Goal: Task Accomplishment & Management: Manage account settings

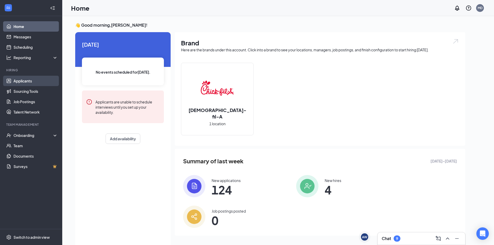
click at [32, 80] on link "Applicants" at bounding box center [35, 81] width 44 height 10
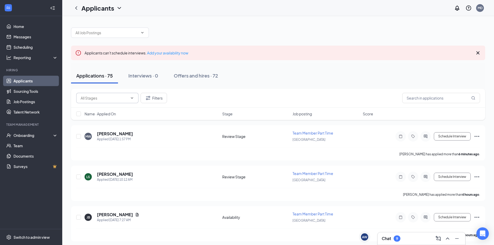
click at [121, 96] on input "text" at bounding box center [104, 98] width 47 height 6
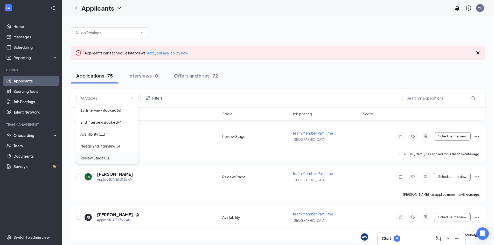
click at [108, 157] on div "Review Stage (51)" at bounding box center [95, 158] width 30 height 6
type input "Review Stage (51)"
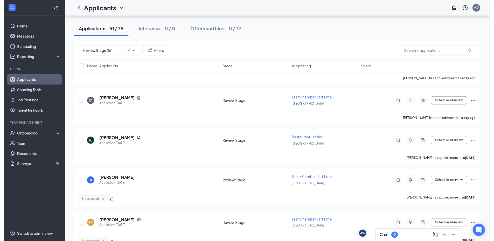
scroll to position [1080, 0]
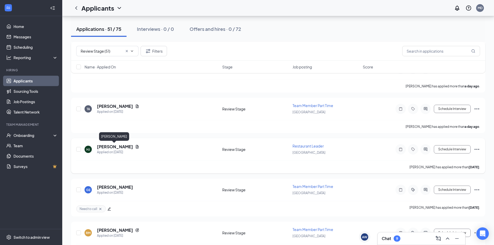
click at [114, 147] on h5 "[PERSON_NAME]" at bounding box center [115, 147] width 36 height 6
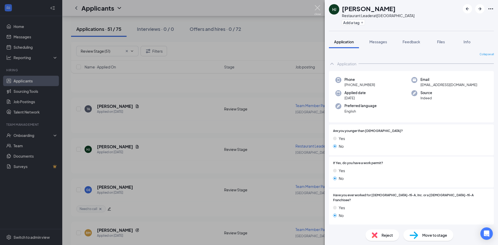
click at [318, 8] on img at bounding box center [318, 10] width 6 height 10
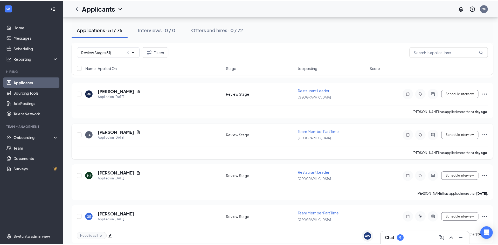
scroll to position [1054, 0]
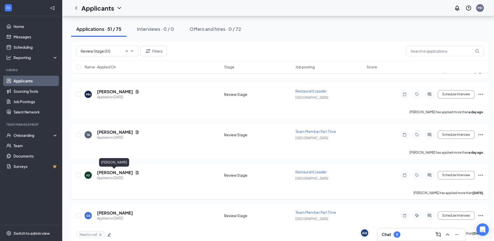
click at [110, 173] on h5 "[PERSON_NAME]" at bounding box center [115, 173] width 36 height 6
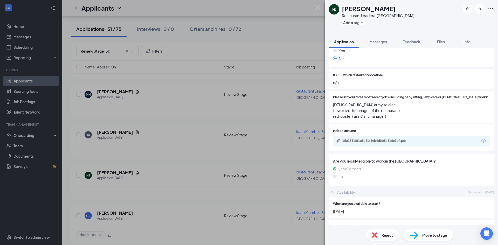
scroll to position [157, 0]
click at [381, 139] on div "15a15318f1a5a51f6eb4d8b5a316c3bf.pdf" at bounding box center [379, 141] width 73 height 4
click at [387, 238] on span "Reject" at bounding box center [387, 236] width 11 height 6
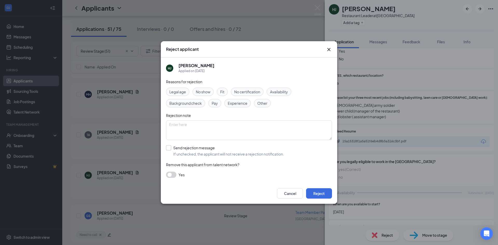
click at [175, 147] on input "Send rejection message If unchecked, the applicant will not receive a rejection…" at bounding box center [225, 150] width 118 height 11
checkbox input "true"
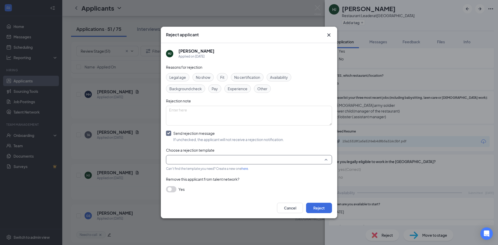
click at [191, 162] on input "search" at bounding box center [247, 159] width 156 height 9
click at [198, 146] on span "Main Rejection Template" at bounding box center [191, 146] width 42 height 6
click at [308, 204] on button "Reject" at bounding box center [319, 208] width 26 height 10
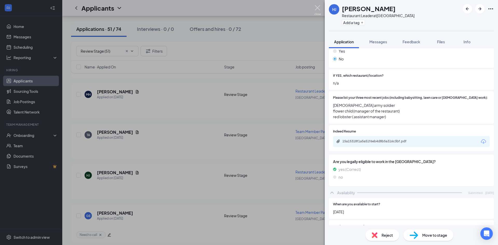
click at [319, 10] on img at bounding box center [318, 10] width 6 height 10
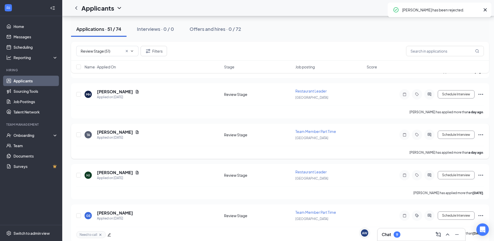
click at [110, 131] on h5 "[PERSON_NAME]" at bounding box center [115, 133] width 36 height 6
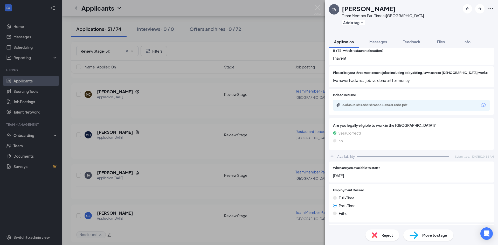
scroll to position [156, 0]
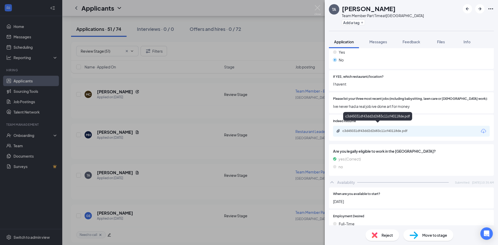
click at [394, 129] on div "c3d45031df43dd2d2683c11cf40118de.pdf" at bounding box center [379, 131] width 73 height 4
click at [350, 21] on button "Add a tag" at bounding box center [353, 22] width 23 height 5
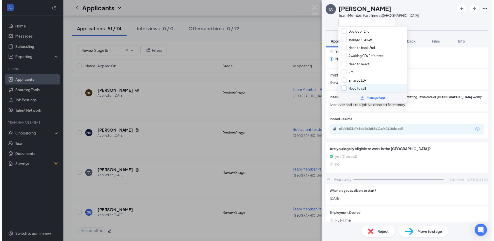
scroll to position [48, 0]
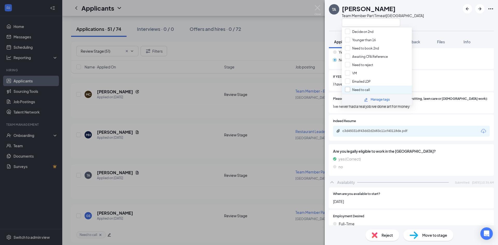
click at [360, 89] on input "Need to call" at bounding box center [357, 90] width 25 height 6
checkbox input "true"
click at [335, 21] on div "TA [PERSON_NAME] Team Member Part Time at [GEOGRAPHIC_DATA]" at bounding box center [376, 15] width 95 height 23
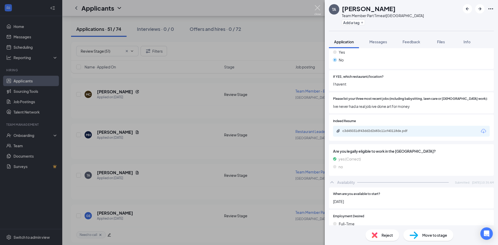
click at [319, 7] on img at bounding box center [318, 10] width 6 height 10
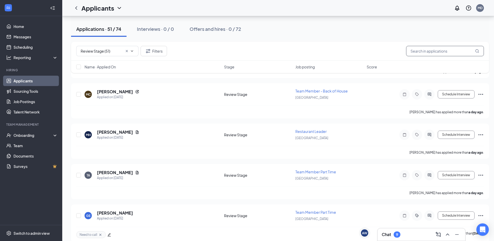
click at [419, 50] on input "text" at bounding box center [445, 51] width 78 height 10
type input "colton"
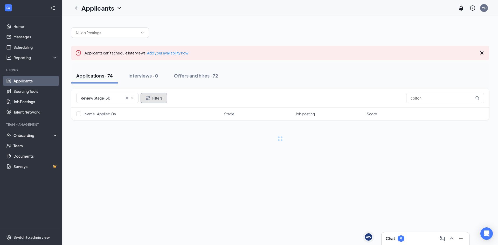
click at [142, 97] on button "Filters" at bounding box center [154, 98] width 26 height 10
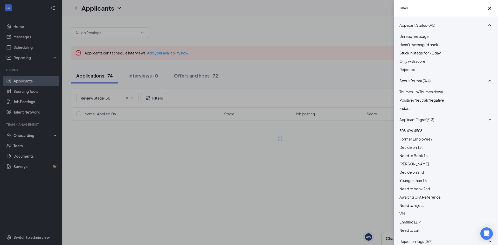
click at [404, 67] on div at bounding box center [446, 67] width 93 height 0
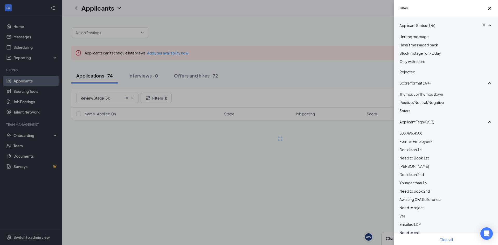
click at [361, 189] on div "Filters Applicant Status (1/5) Unread message Hasn't messaged back Stuck in sta…" at bounding box center [249, 122] width 498 height 245
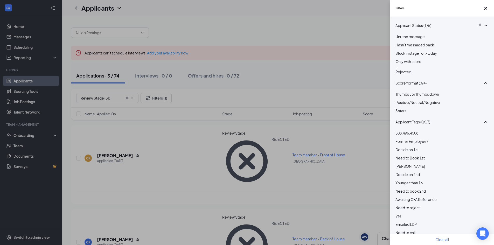
scroll to position [3, 0]
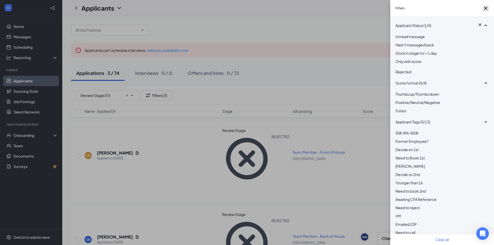
click at [484, 10] on icon "Cross" at bounding box center [486, 8] width 6 height 6
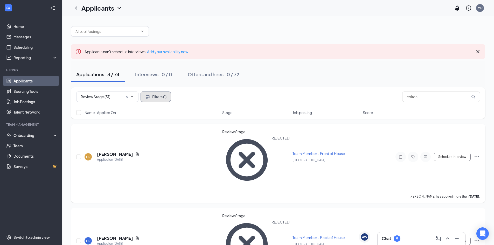
scroll to position [0, 0]
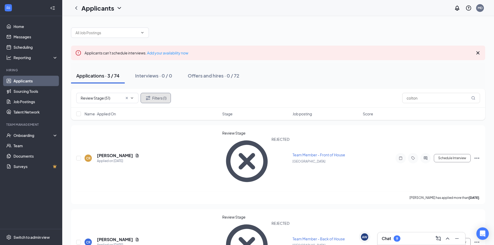
click at [164, 100] on button "Filters (1)" at bounding box center [156, 98] width 30 height 10
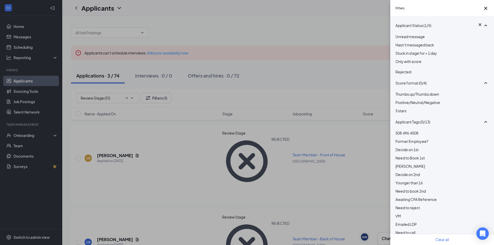
click at [400, 69] on div at bounding box center [442, 68] width 93 height 2
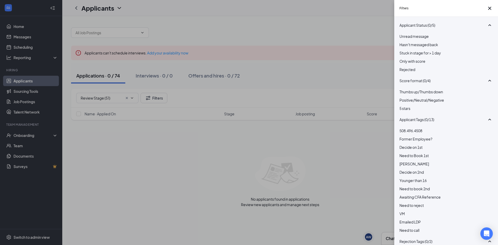
click at [296, 80] on div "Filters Applicant Status (0/5) Unread message Hasn't messaged back Stuck in sta…" at bounding box center [249, 122] width 498 height 245
click at [488, 11] on icon "Cross" at bounding box center [490, 8] width 6 height 6
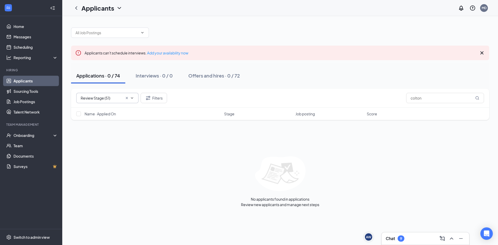
click at [126, 98] on icon "Cross" at bounding box center [127, 98] width 4 height 4
click at [126, 98] on input "text" at bounding box center [104, 98] width 47 height 6
drag, startPoint x: 429, startPoint y: 97, endPoint x: 372, endPoint y: 98, distance: 56.8
click at [372, 98] on div "Filters colton" at bounding box center [280, 98] width 408 height 10
click at [118, 98] on input "text" at bounding box center [104, 98] width 47 height 6
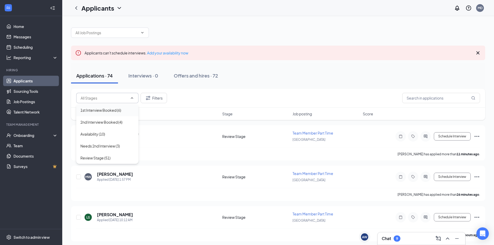
click at [112, 111] on div "1st Interview Booked (6)" at bounding box center [100, 110] width 41 height 6
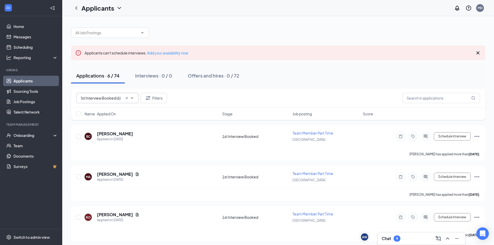
click at [118, 97] on input "1st Interview Booked (6)" at bounding box center [102, 98] width 42 height 6
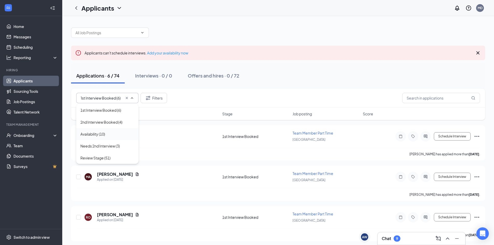
click at [115, 140] on div "Availability (10)" at bounding box center [107, 134] width 62 height 12
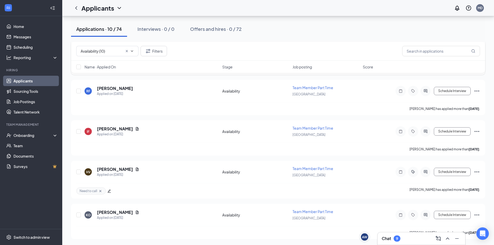
scroll to position [289, 0]
click at [133, 51] on icon "ChevronDown" at bounding box center [132, 51] width 4 height 4
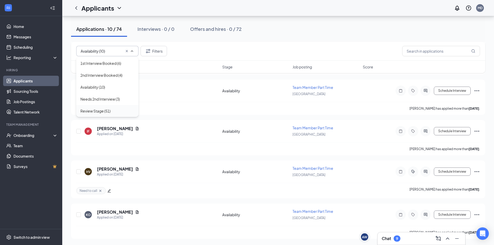
click at [109, 110] on div "Review Stage (51)" at bounding box center [95, 111] width 30 height 6
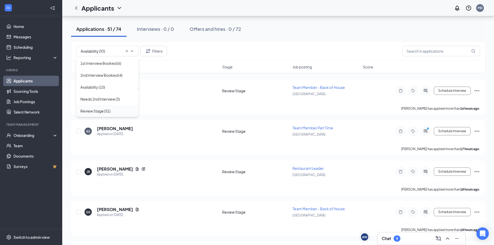
type input "Review Stage (51)"
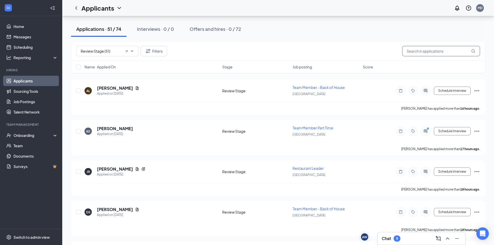
click at [458, 50] on input "text" at bounding box center [442, 51] width 78 height 10
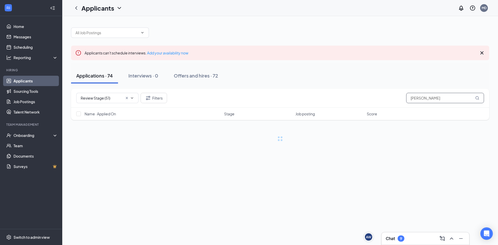
click at [431, 95] on input "[PERSON_NAME]" at bounding box center [445, 98] width 78 height 10
click at [431, 97] on input "[PERSON_NAME]" at bounding box center [445, 98] width 78 height 10
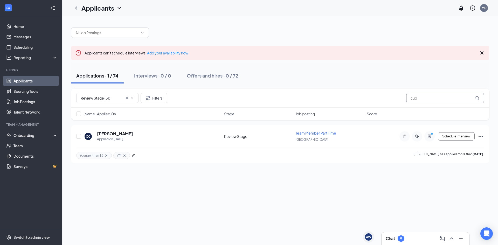
type input "cud"
click at [180, 191] on div "Applicants can't schedule interviews. Add your availability now Applications · …" at bounding box center [280, 130] width 436 height 229
drag, startPoint x: 440, startPoint y: 96, endPoint x: 372, endPoint y: 98, distance: 68.3
click at [372, 98] on div "Review Stage (51) Filters cud" at bounding box center [280, 98] width 408 height 10
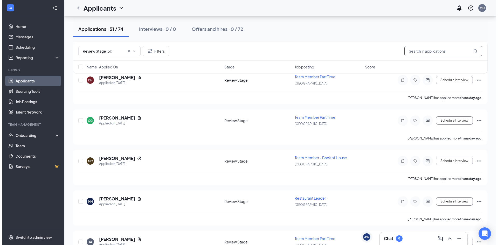
scroll to position [986, 0]
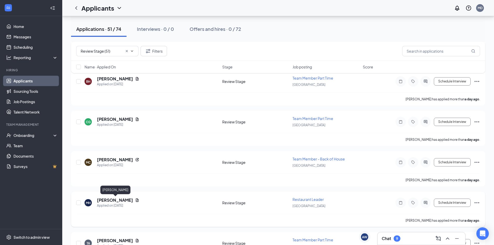
click at [111, 199] on h5 "[PERSON_NAME]" at bounding box center [115, 201] width 36 height 6
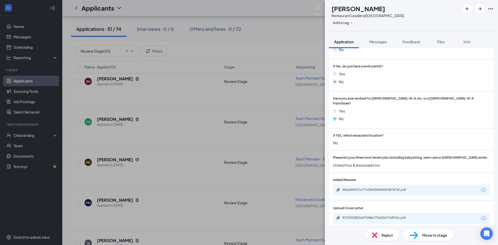
scroll to position [156, 0]
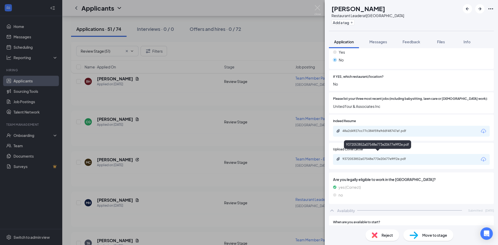
click at [385, 157] on div "9372053852a07548e773e20677e9ff2e.pdf" at bounding box center [379, 159] width 73 height 4
click at [381, 234] on div "Reject" at bounding box center [383, 235] width 34 height 11
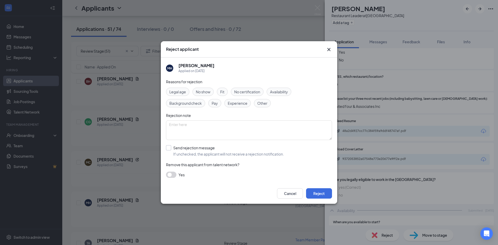
click at [198, 155] on input "Send rejection message If unchecked, the applicant will not receive a rejection…" at bounding box center [225, 150] width 118 height 11
checkbox input "true"
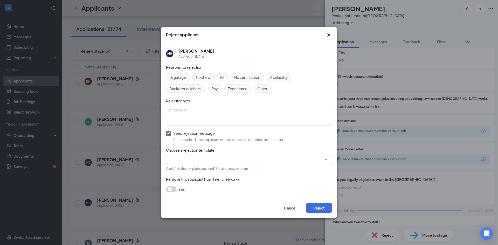
click at [204, 160] on input "search" at bounding box center [247, 159] width 156 height 9
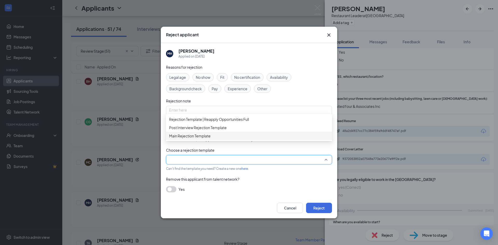
click at [211, 139] on span "Main Rejection Template" at bounding box center [190, 136] width 42 height 6
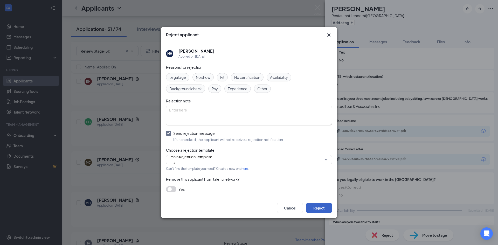
click at [316, 206] on button "Reject" at bounding box center [319, 208] width 26 height 10
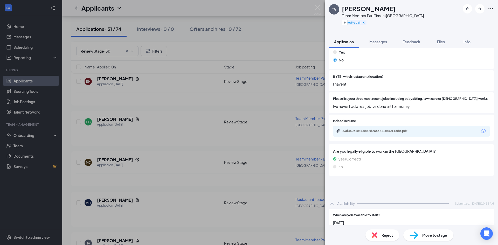
click at [319, 7] on img at bounding box center [318, 10] width 6 height 10
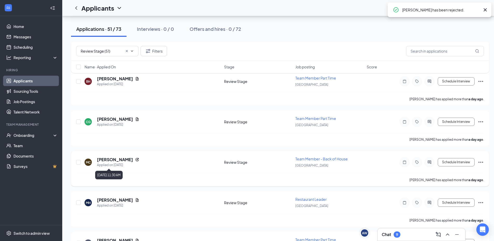
click at [113, 159] on h5 "[PERSON_NAME]" at bounding box center [115, 160] width 36 height 6
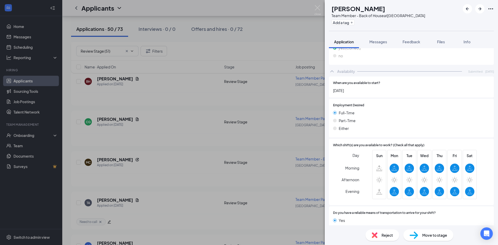
scroll to position [261, 0]
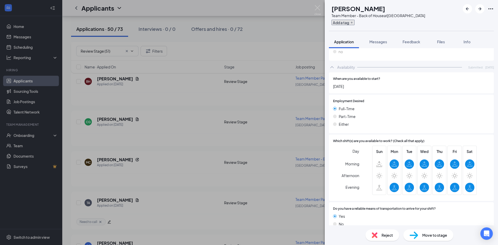
click at [352, 21] on button "Add a tag" at bounding box center [343, 22] width 23 height 5
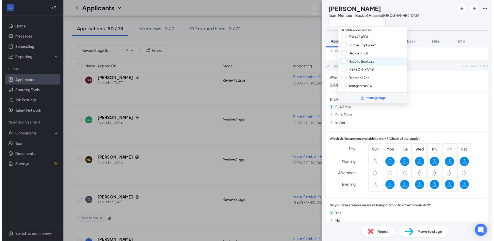
scroll to position [48, 0]
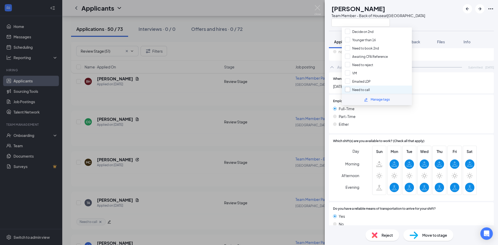
click at [366, 89] on input "Need to call" at bounding box center [357, 90] width 25 height 6
checkbox input "true"
click at [335, 26] on div "MC [PERSON_NAME] Team Member - Back of House at [GEOGRAPHIC_DATA]" at bounding box center [377, 15] width 96 height 23
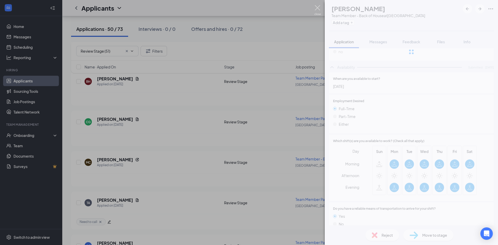
click at [318, 7] on img at bounding box center [318, 10] width 6 height 10
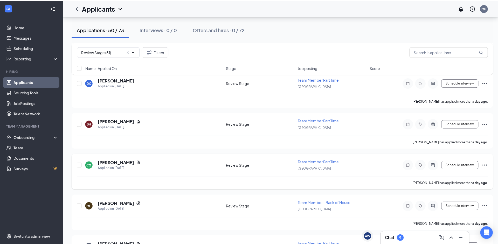
scroll to position [934, 0]
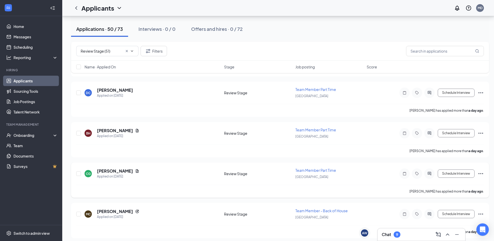
click at [96, 168] on div "CG [PERSON_NAME] Applied on [DATE] Review Stage Team Member Part Time [GEOGRAPH…" at bounding box center [280, 180] width 418 height 35
click at [106, 171] on h5 "[PERSON_NAME]" at bounding box center [115, 171] width 36 height 6
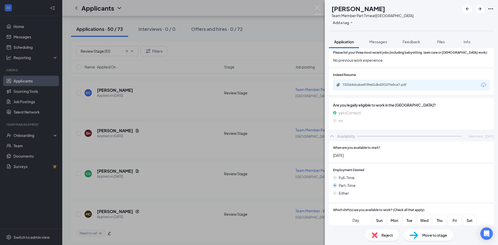
scroll to position [171, 0]
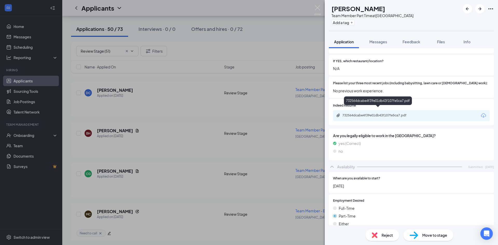
click at [376, 113] on div "732564dcabe4f39e01db43f107fe5ca7.pdf" at bounding box center [379, 115] width 73 height 4
click at [351, 26] on div "Add a tag" at bounding box center [373, 22] width 82 height 9
click at [351, 22] on button "Add a tag" at bounding box center [343, 22] width 23 height 5
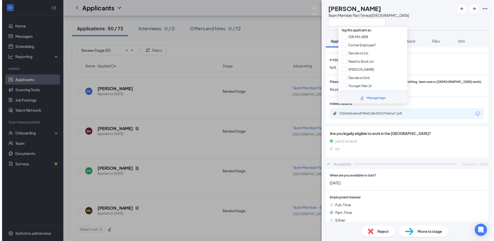
scroll to position [48, 0]
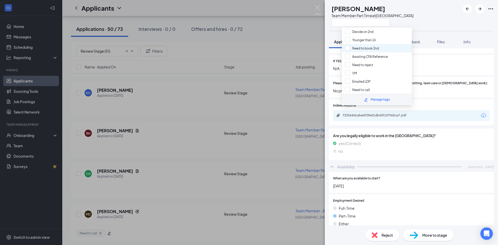
click at [366, 91] on input "Need to call" at bounding box center [357, 90] width 25 height 6
checkbox input "true"
click at [336, 29] on div "CG [PERSON_NAME] Team Member Part Time at [GEOGRAPHIC_DATA]" at bounding box center [411, 15] width 173 height 31
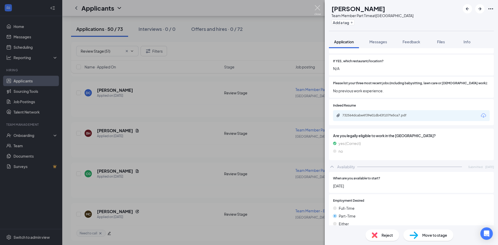
click at [315, 6] on img at bounding box center [318, 10] width 6 height 10
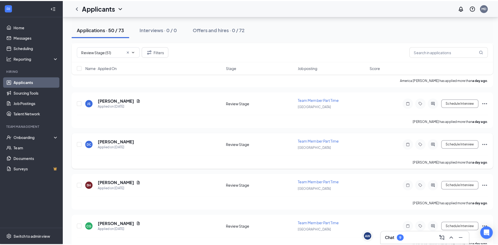
scroll to position [883, 0]
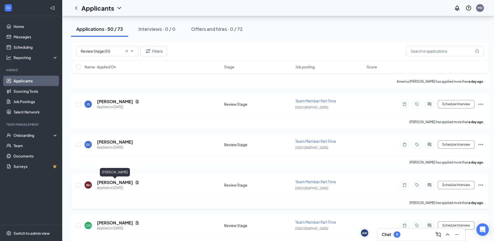
click at [117, 182] on h5 "[PERSON_NAME]" at bounding box center [115, 183] width 36 height 6
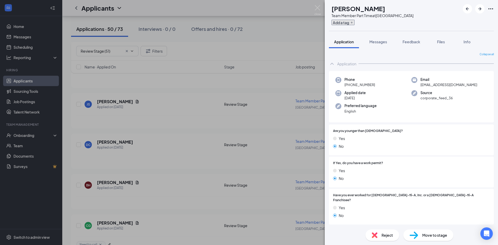
click at [355, 22] on button "Add a tag" at bounding box center [343, 22] width 23 height 5
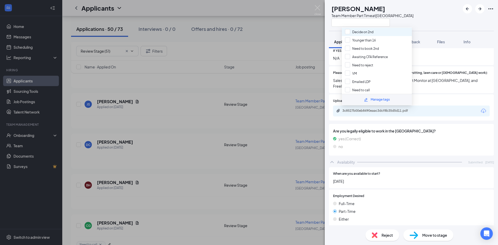
scroll to position [48, 0]
click at [370, 87] on div "Need to call" at bounding box center [377, 90] width 70 height 8
checkbox input "true"
click at [335, 18] on div "BH [PERSON_NAME] Team Member Part Time at [GEOGRAPHIC_DATA]" at bounding box center [371, 15] width 85 height 23
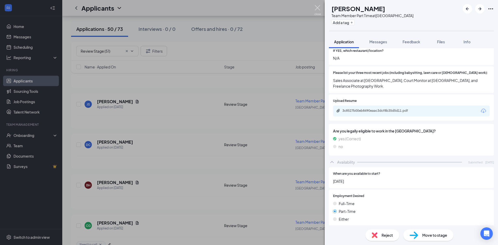
click at [316, 9] on img at bounding box center [318, 10] width 6 height 10
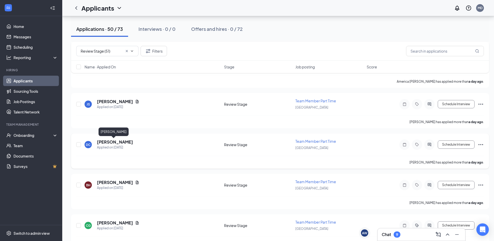
click at [107, 142] on h5 "[PERSON_NAME]" at bounding box center [115, 142] width 36 height 6
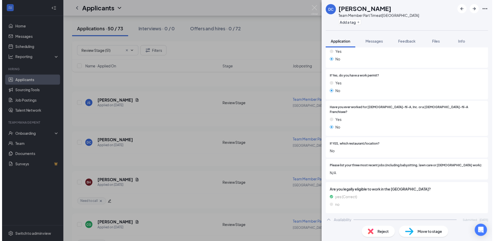
scroll to position [65, 0]
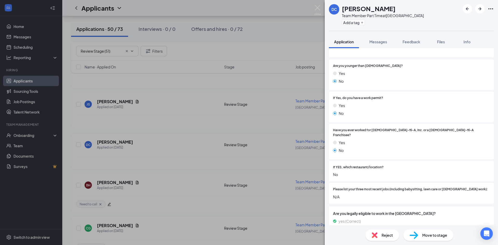
click at [385, 236] on span "Reject" at bounding box center [387, 236] width 11 height 6
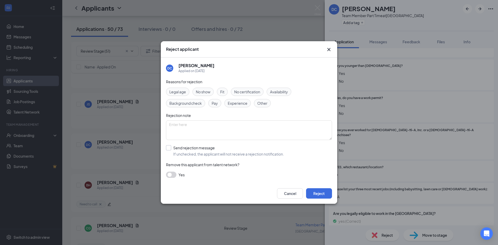
click at [208, 153] on input "Send rejection message If unchecked, the applicant will not receive a rejection…" at bounding box center [225, 150] width 118 height 11
checkbox input "true"
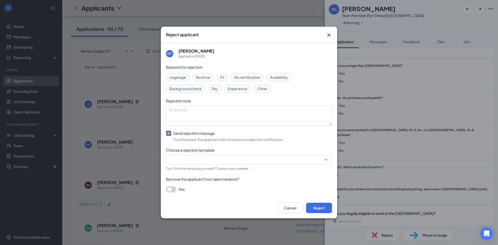
click at [211, 162] on input "search" at bounding box center [247, 159] width 156 height 9
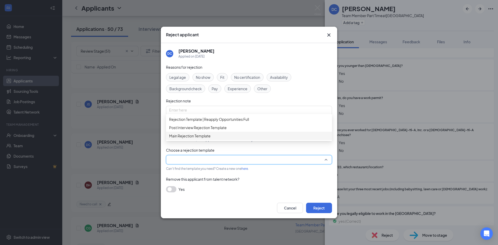
click at [219, 139] on span "Main Rejection Template" at bounding box center [249, 136] width 160 height 6
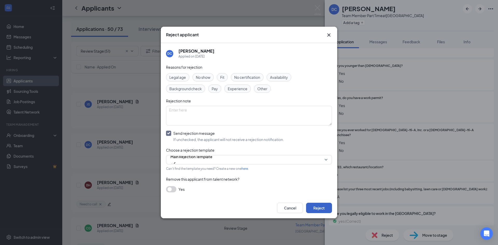
click at [309, 206] on button "Reject" at bounding box center [319, 208] width 26 height 10
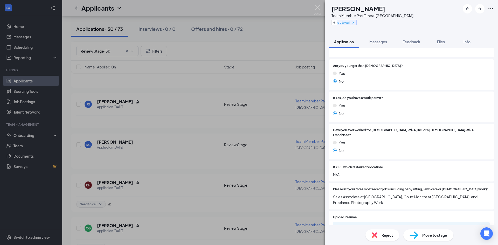
click at [317, 9] on img at bounding box center [318, 10] width 6 height 10
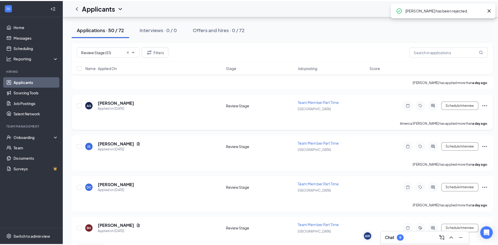
scroll to position [831, 0]
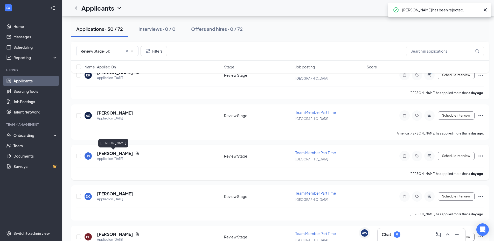
click at [102, 152] on h5 "[PERSON_NAME]" at bounding box center [115, 154] width 36 height 6
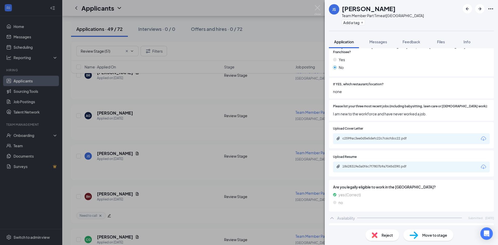
scroll to position [148, 0]
click at [358, 137] on div "c2599ac3ee0d5e5defc22c7c6cfdcc22.pdf" at bounding box center [379, 139] width 73 height 4
click at [359, 22] on button "Add a tag" at bounding box center [353, 22] width 23 height 5
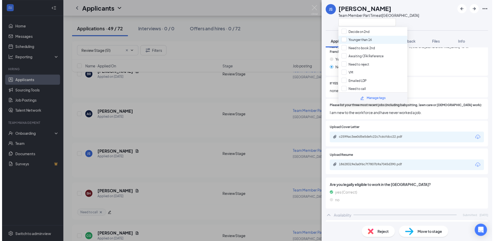
scroll to position [48, 0]
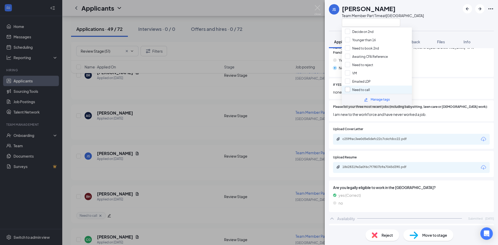
click at [364, 91] on input "Need to call" at bounding box center [357, 90] width 25 height 6
checkbox input "true"
click at [335, 25] on div "JS [PERSON_NAME] Team Member Part Time at [GEOGRAPHIC_DATA]" at bounding box center [376, 15] width 95 height 23
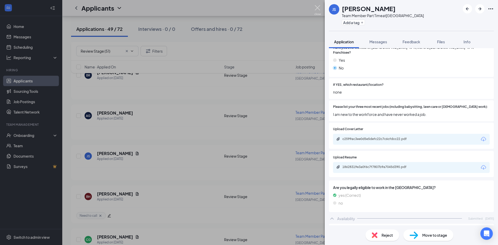
click at [318, 8] on img at bounding box center [318, 10] width 6 height 10
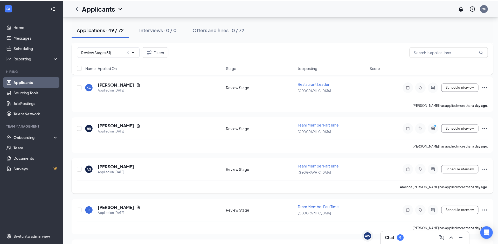
scroll to position [779, 0]
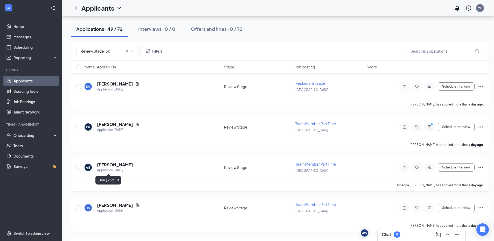
click at [119, 164] on h5 "[PERSON_NAME]" at bounding box center [115, 165] width 36 height 6
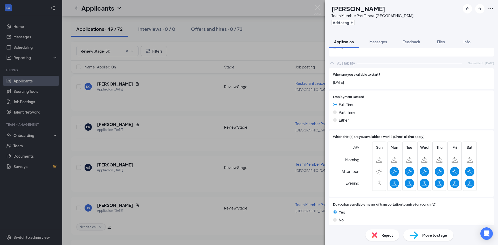
click at [383, 233] on span "Reject" at bounding box center [387, 236] width 11 height 6
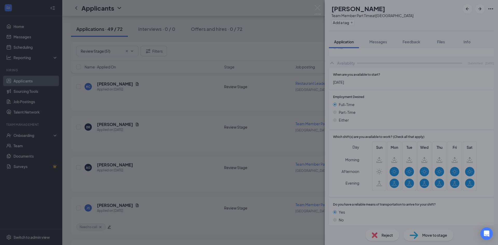
scroll to position [245, 0]
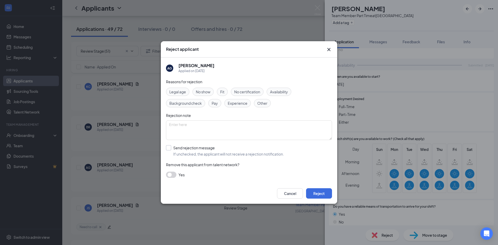
click at [173, 149] on input "Send rejection message If unchecked, the applicant will not receive a rejection…" at bounding box center [225, 150] width 118 height 11
checkbox input "true"
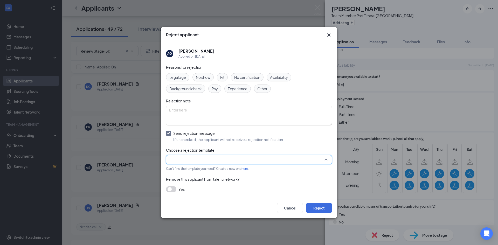
click at [200, 163] on input "search" at bounding box center [247, 159] width 156 height 9
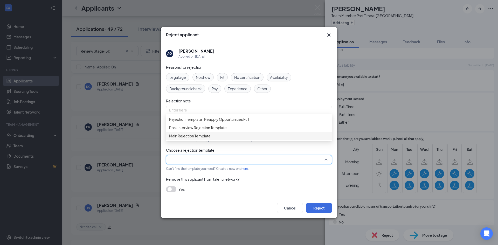
click at [207, 139] on span "Main Rejection Template" at bounding box center [190, 136] width 42 height 6
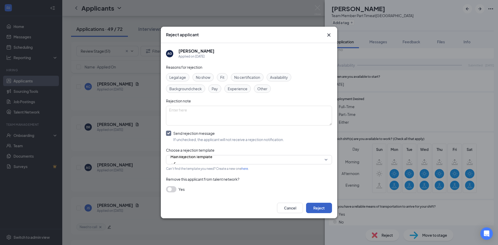
click at [312, 209] on button "Reject" at bounding box center [319, 208] width 26 height 10
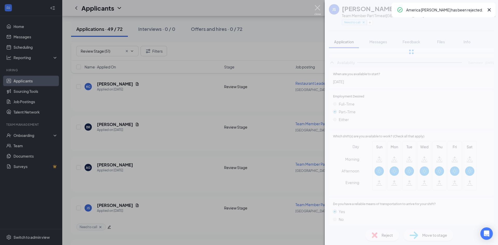
click at [316, 8] on img at bounding box center [318, 10] width 6 height 10
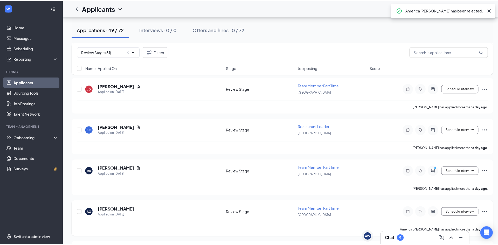
scroll to position [727, 0]
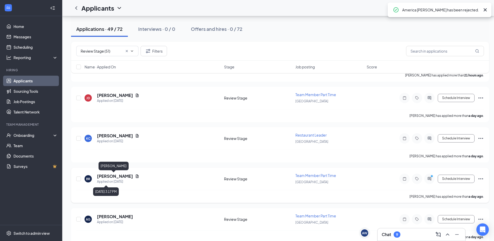
click at [112, 178] on h5 "[PERSON_NAME]" at bounding box center [115, 177] width 36 height 6
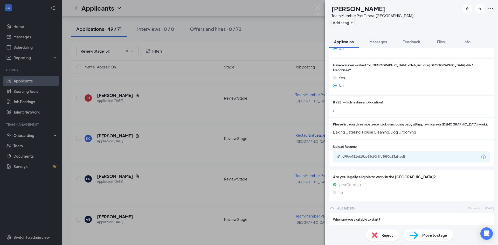
scroll to position [130, 0]
click at [375, 152] on div "c95be711ef15ae36cf0f5fc3890a23a9.pdf" at bounding box center [411, 157] width 157 height 11
click at [373, 155] on div "c95be711ef15ae36cf0f5fc3890a23a9.pdf" at bounding box center [379, 157] width 73 height 4
click at [348, 20] on button "Add a tag" at bounding box center [343, 22] width 23 height 5
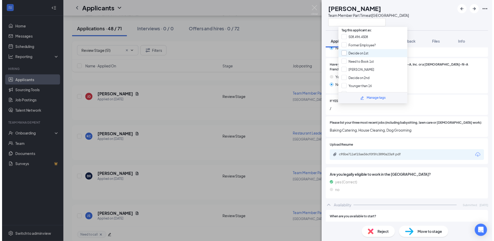
scroll to position [48, 0]
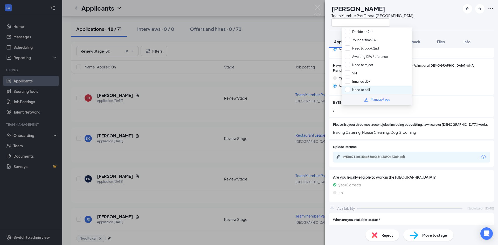
click at [363, 88] on input "Need to call" at bounding box center [357, 90] width 25 height 6
checkbox input "true"
click at [334, 25] on div "BR [PERSON_NAME] Team Member Part Time at [GEOGRAPHIC_DATA]" at bounding box center [371, 15] width 85 height 23
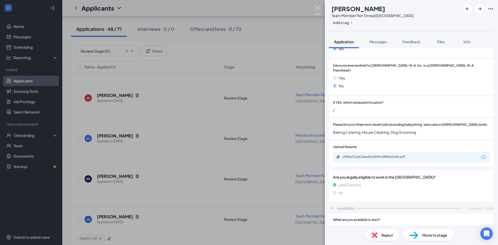
click at [320, 10] on img at bounding box center [318, 10] width 6 height 10
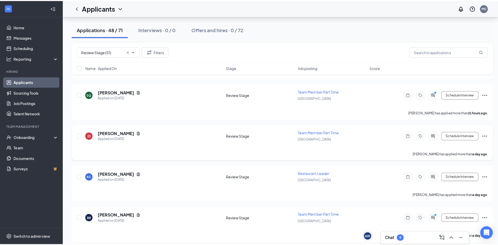
scroll to position [675, 0]
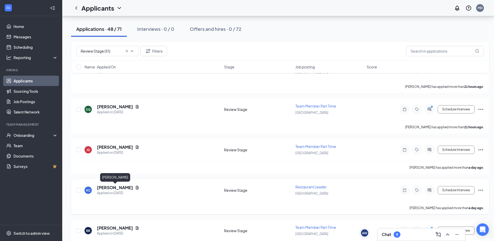
click at [116, 186] on h5 "[PERSON_NAME]" at bounding box center [115, 188] width 36 height 6
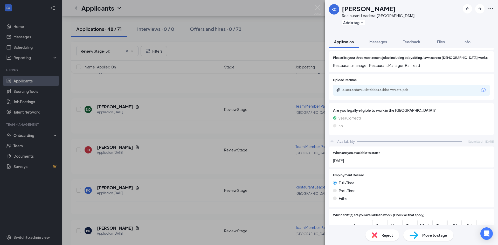
scroll to position [145, 0]
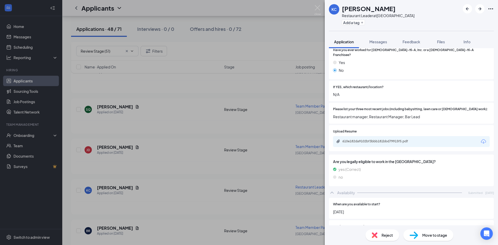
click at [356, 139] on div "610e182da9102bf3bbb181bbd79915f5.pdf" at bounding box center [379, 141] width 73 height 4
click at [359, 23] on button "Add a tag" at bounding box center [353, 22] width 23 height 5
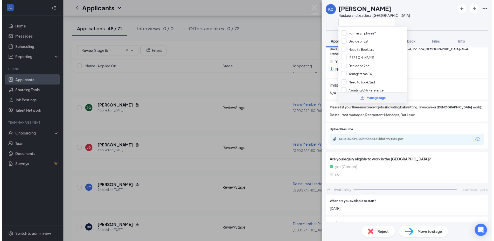
scroll to position [0, 0]
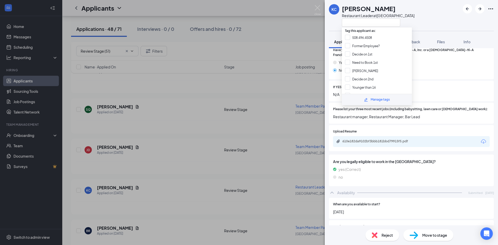
click at [331, 19] on div "[PERSON_NAME] [PERSON_NAME] Restaurant Leader at [GEOGRAPHIC_DATA]" at bounding box center [372, 15] width 86 height 23
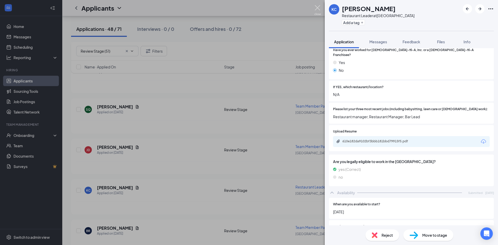
click at [320, 9] on img at bounding box center [318, 10] width 6 height 10
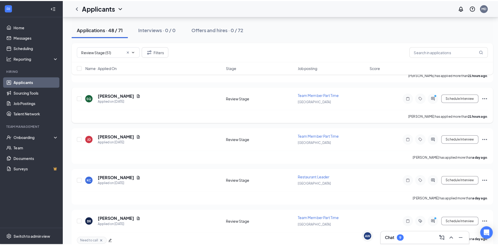
scroll to position [727, 0]
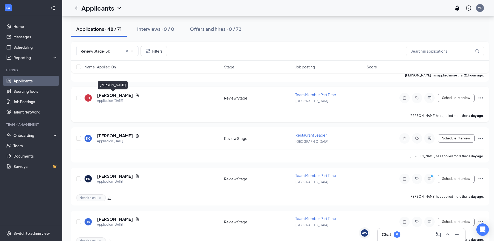
click at [107, 96] on h5 "[PERSON_NAME]" at bounding box center [115, 96] width 36 height 6
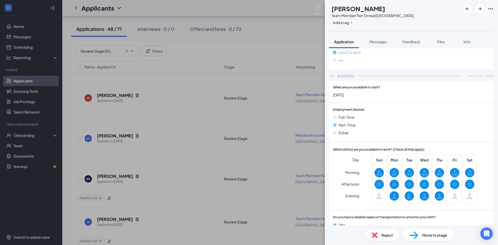
scroll to position [290, 0]
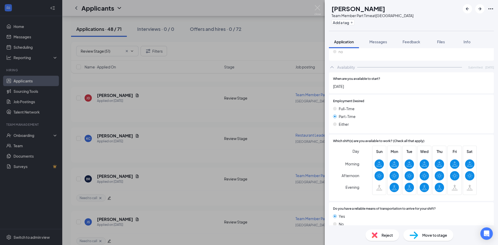
click at [377, 233] on img at bounding box center [375, 236] width 6 height 6
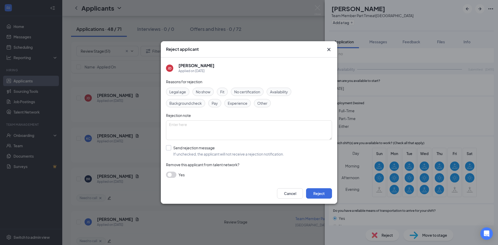
click at [175, 150] on input "Send rejection message If unchecked, the applicant will not receive a rejection…" at bounding box center [225, 150] width 118 height 11
checkbox input "true"
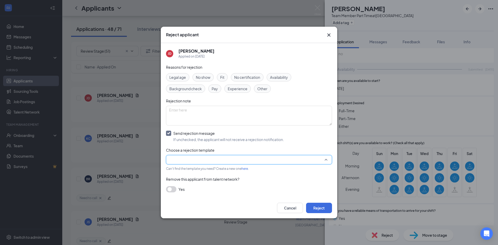
click at [196, 160] on input "search" at bounding box center [247, 159] width 156 height 9
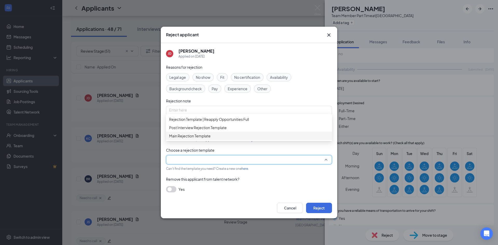
click at [202, 140] on div "Main Rejection Template" at bounding box center [249, 136] width 166 height 8
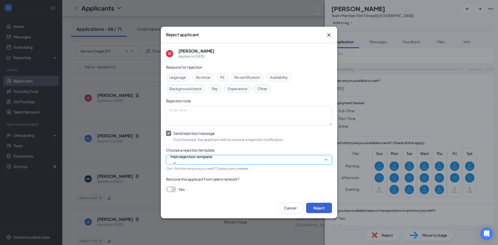
click at [316, 207] on button "Reject" at bounding box center [319, 208] width 26 height 10
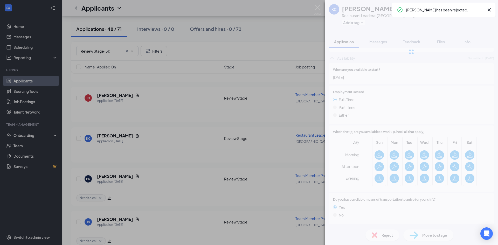
scroll to position [273, 0]
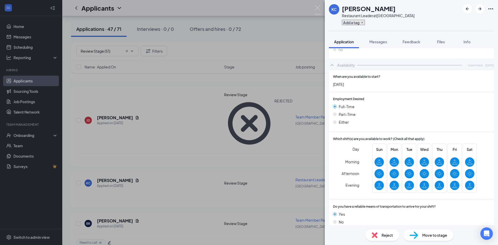
click at [346, 21] on button "Add a tag" at bounding box center [353, 22] width 23 height 5
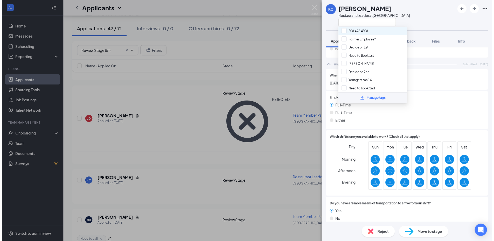
scroll to position [0, 0]
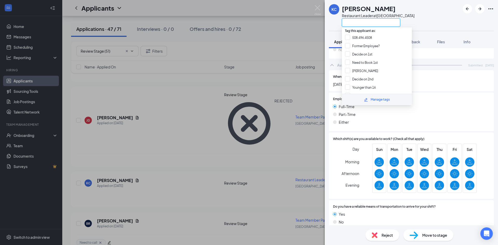
click at [355, 18] on input "text" at bounding box center [371, 22] width 58 height 8
type input "B"
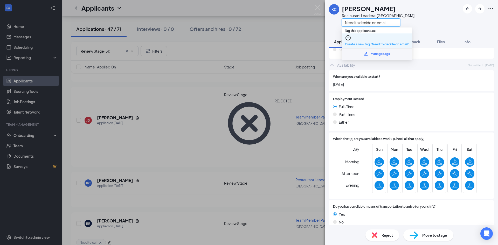
type input "Need to decide on email"
click at [384, 42] on link "Create a new tag "Need to decide on email"" at bounding box center [377, 44] width 64 height 4
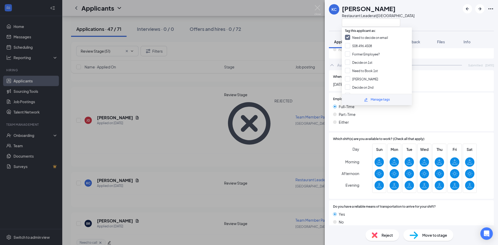
click at [334, 18] on div "[PERSON_NAME] [PERSON_NAME] Restaurant Leader at [GEOGRAPHIC_DATA]" at bounding box center [372, 15] width 86 height 23
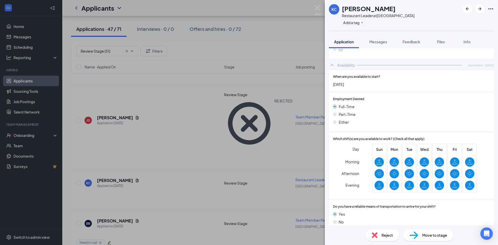
click at [320, 10] on img at bounding box center [318, 10] width 6 height 10
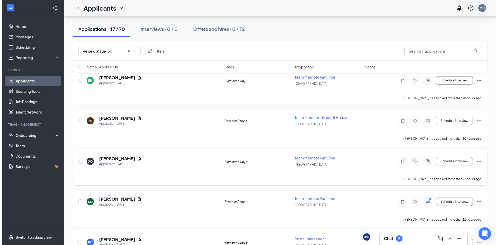
scroll to position [576, 0]
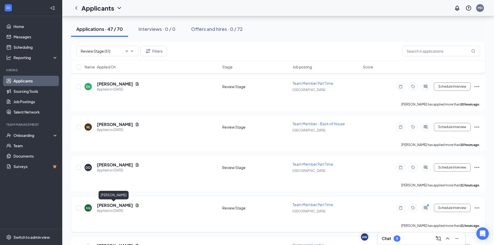
click at [118, 206] on h5 "[PERSON_NAME]" at bounding box center [115, 206] width 36 height 6
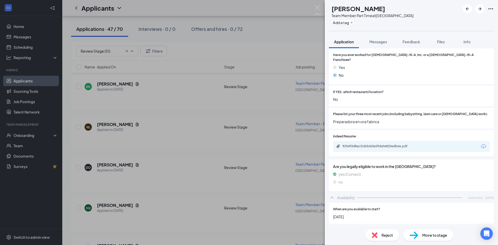
scroll to position [119, 0]
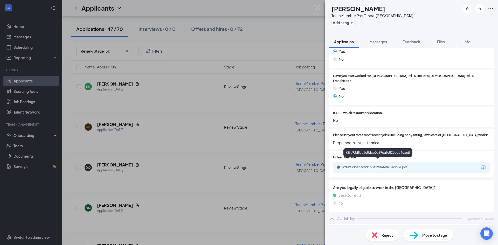
click at [347, 165] on div "92fe93d8ac3c8dcb0e29dafe820edb6e.pdf" at bounding box center [379, 167] width 73 height 4
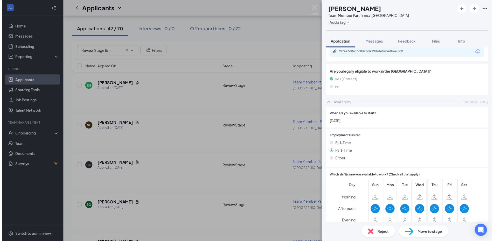
scroll to position [223, 0]
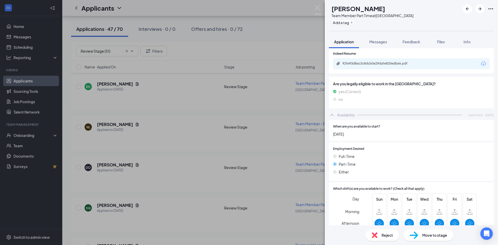
click at [385, 236] on span "Reject" at bounding box center [387, 236] width 11 height 6
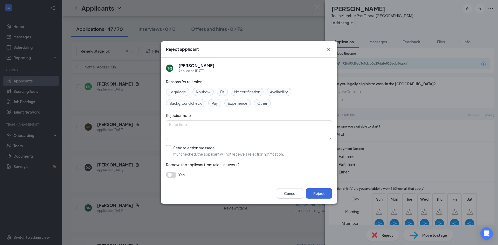
click at [173, 152] on input "Send rejection message If unchecked, the applicant will not receive a rejection…" at bounding box center [225, 150] width 118 height 11
checkbox input "true"
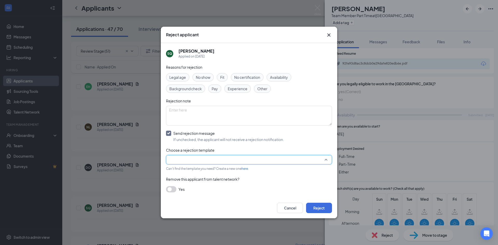
click at [185, 162] on input "search" at bounding box center [247, 159] width 156 height 9
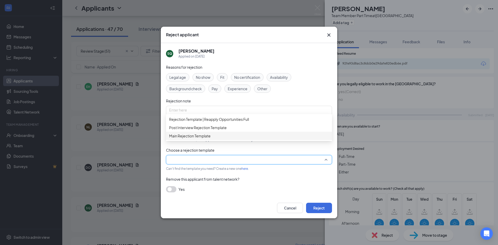
click at [196, 139] on span "Main Rejection Template" at bounding box center [190, 136] width 42 height 6
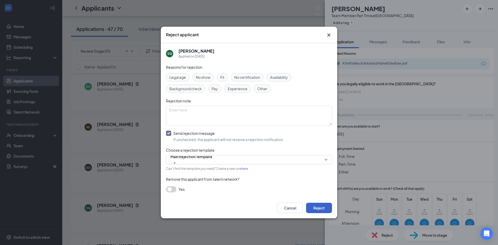
click at [323, 208] on button "Reject" at bounding box center [319, 208] width 26 height 10
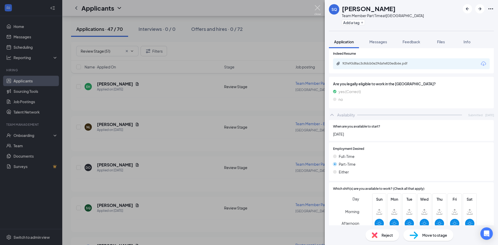
click at [320, 7] on img at bounding box center [318, 10] width 6 height 10
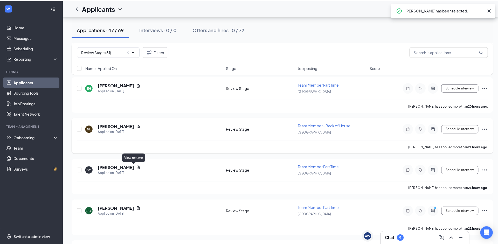
scroll to position [550, 0]
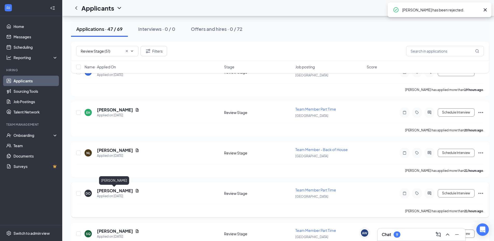
click at [118, 194] on h5 "[PERSON_NAME]" at bounding box center [115, 191] width 36 height 6
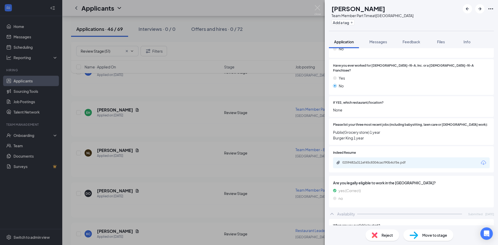
scroll to position [104, 0]
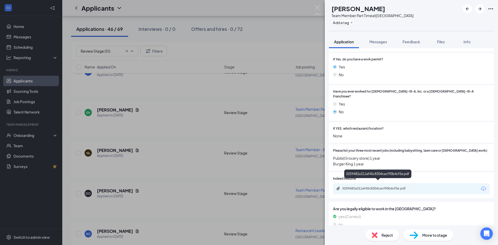
click at [364, 187] on div "0259482a311ef45c8304cacf90b4cf5e.pdf" at bounding box center [379, 189] width 73 height 4
click at [375, 236] on img at bounding box center [375, 236] width 6 height 6
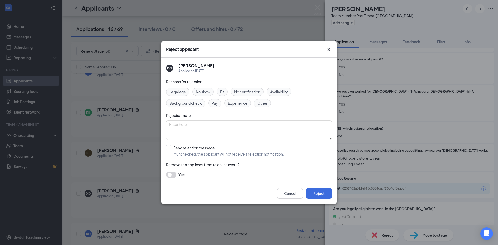
click at [210, 152] on input "Send rejection message If unchecked, the applicant will not receive a rejection…" at bounding box center [225, 150] width 118 height 11
checkbox input "true"
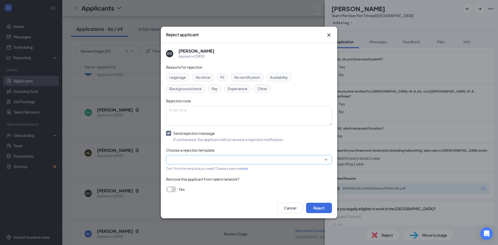
click at [224, 161] on input "search" at bounding box center [247, 159] width 156 height 9
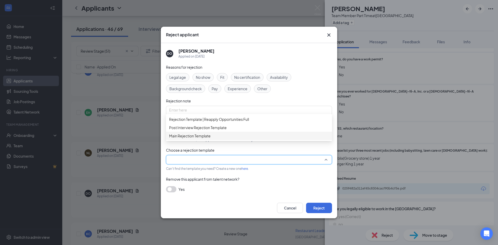
click at [234, 139] on span "Main Rejection Template" at bounding box center [249, 136] width 160 height 6
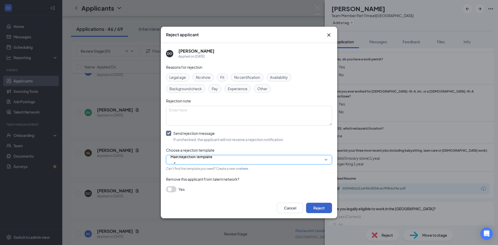
click at [317, 208] on button "Reject" at bounding box center [319, 208] width 26 height 10
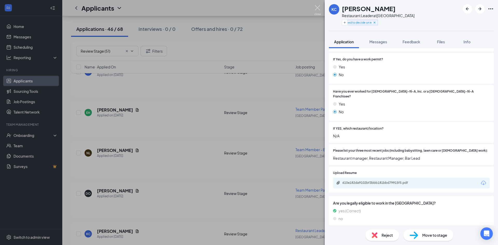
click at [319, 8] on img at bounding box center [318, 10] width 6 height 10
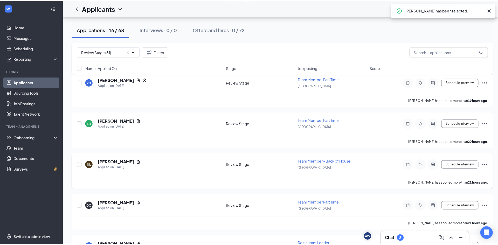
scroll to position [524, 0]
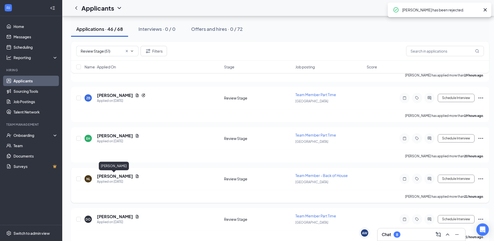
click at [118, 175] on h5 "[PERSON_NAME]" at bounding box center [115, 177] width 36 height 6
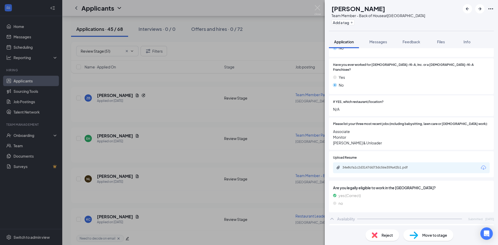
scroll to position [130, 0]
click at [355, 166] on div "34e8cfa1c2d3147dd73dc56e359a42b1.pdf" at bounding box center [379, 168] width 73 height 4
click at [355, 22] on button "Add a tag" at bounding box center [343, 22] width 23 height 5
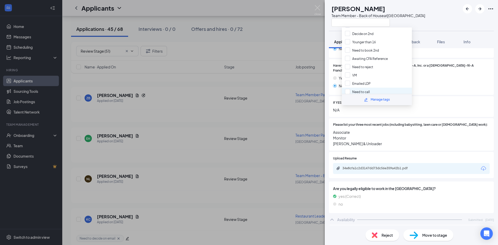
scroll to position [56, 0]
click at [356, 90] on input "Need to call" at bounding box center [357, 90] width 25 height 6
checkbox input "true"
click at [338, 24] on div "NL [PERSON_NAME] Team Member - Back of House at [GEOGRAPHIC_DATA]" at bounding box center [377, 15] width 96 height 23
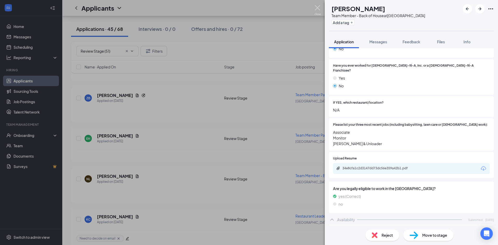
click at [320, 8] on img at bounding box center [318, 10] width 6 height 10
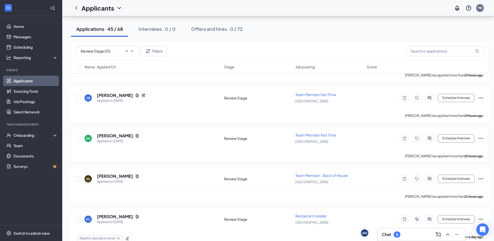
click at [108, 136] on h5 "[PERSON_NAME]" at bounding box center [115, 136] width 36 height 6
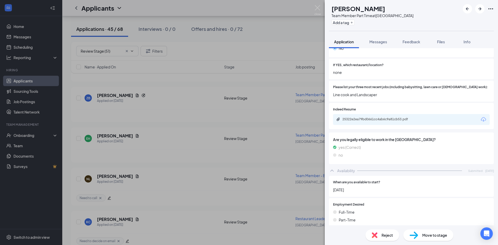
scroll to position [171, 0]
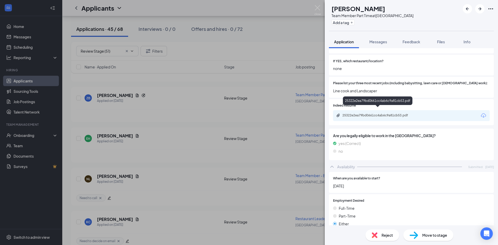
click at [370, 113] on div "25322e2ea79bd0661cc4ab6c9a81cb53.pdf" at bounding box center [379, 115] width 73 height 4
click at [355, 25] on button "Add a tag" at bounding box center [343, 22] width 23 height 5
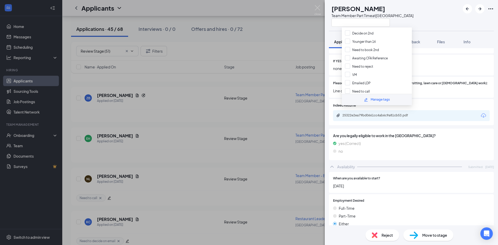
scroll to position [56, 0]
click at [337, 26] on div "EH [PERSON_NAME] Team Member Part Time at [GEOGRAPHIC_DATA]" at bounding box center [371, 15] width 85 height 23
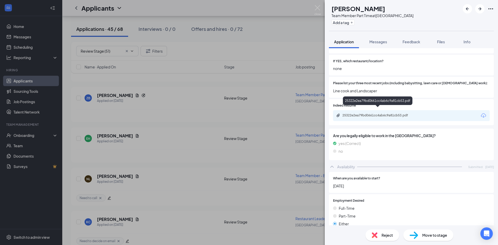
click at [349, 106] on div "25322e2ea79bd0661cc4ab6c9a81cb53.pdf" at bounding box center [378, 102] width 70 height 11
click at [350, 113] on div "25322e2ea79bd0661cc4ab6c9a81cb53.pdf" at bounding box center [379, 115] width 73 height 4
click at [355, 21] on button "Add a tag" at bounding box center [343, 22] width 23 height 5
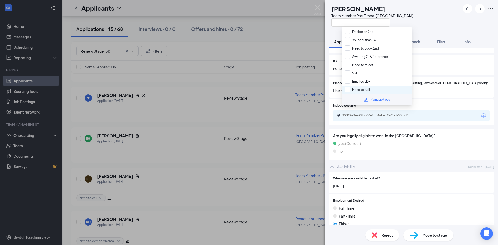
click at [361, 89] on input "Need to call" at bounding box center [357, 90] width 25 height 6
checkbox input "true"
click at [335, 24] on div "EH [PERSON_NAME] Team Member Part Time at [GEOGRAPHIC_DATA]" at bounding box center [371, 15] width 85 height 23
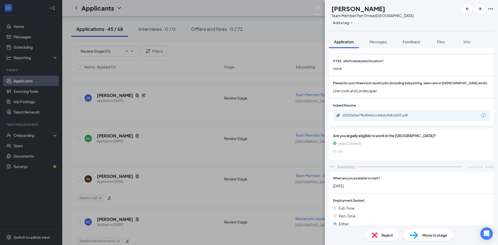
click at [319, 7] on img at bounding box center [318, 10] width 6 height 10
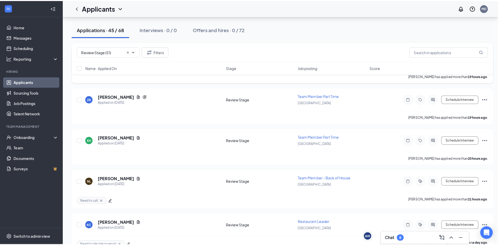
scroll to position [446, 0]
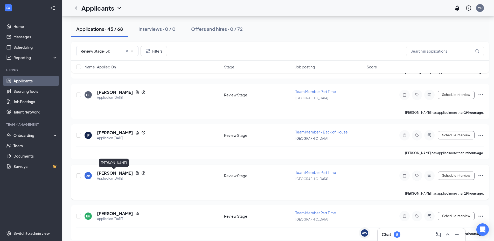
click at [106, 172] on h5 "[PERSON_NAME]" at bounding box center [115, 174] width 36 height 6
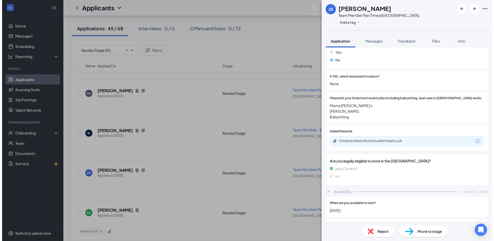
scroll to position [171, 0]
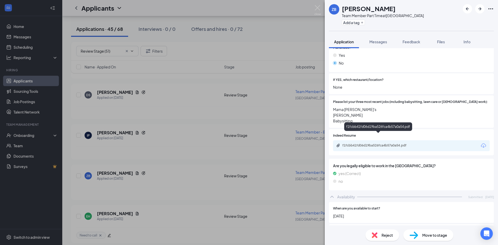
click at [374, 144] on div "f1fcbb41fd06d19ba526fca4b57a0a54.pdf" at bounding box center [379, 146] width 73 height 4
click at [384, 232] on div "Reject" at bounding box center [383, 235] width 34 height 11
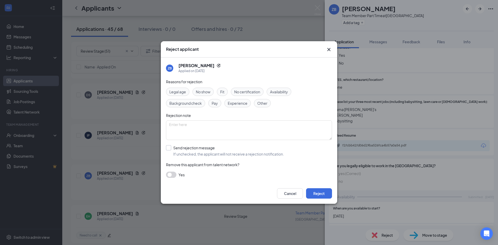
click at [171, 152] on input "Send rejection message If unchecked, the applicant will not receive a rejection…" at bounding box center [225, 150] width 118 height 11
checkbox input "true"
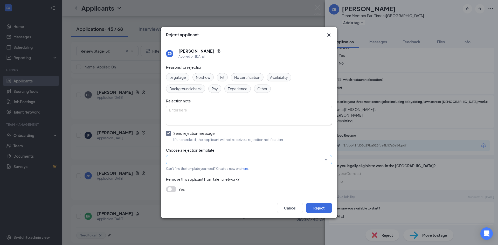
click at [183, 159] on input "search" at bounding box center [247, 159] width 156 height 9
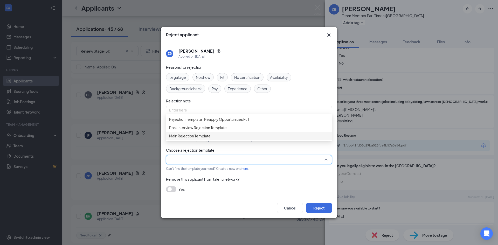
click at [194, 139] on span "Main Rejection Template" at bounding box center [190, 136] width 42 height 6
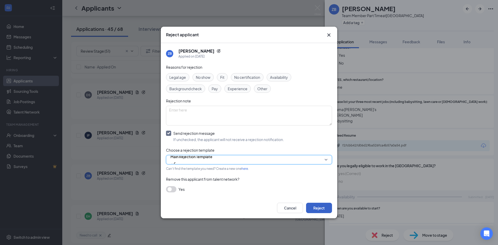
click at [319, 206] on button "Reject" at bounding box center [319, 208] width 26 height 10
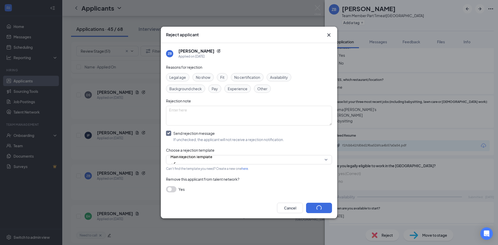
click at [318, 9] on img at bounding box center [318, 10] width 6 height 10
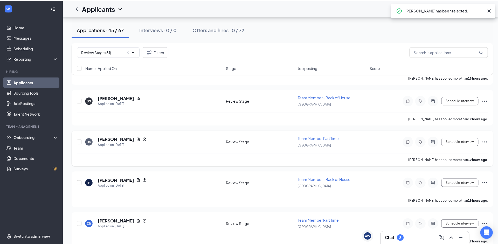
scroll to position [395, 0]
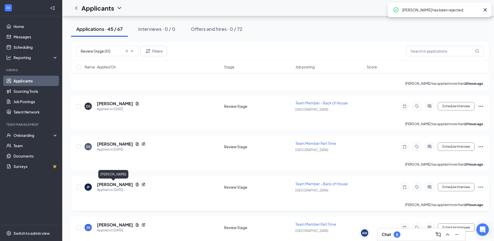
click at [110, 185] on h5 "[PERSON_NAME]" at bounding box center [115, 185] width 36 height 6
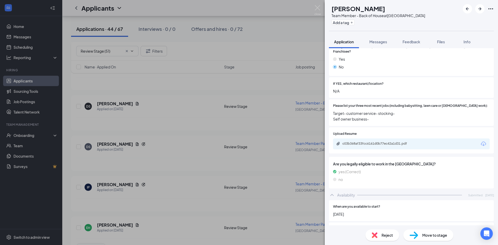
scroll to position [182, 0]
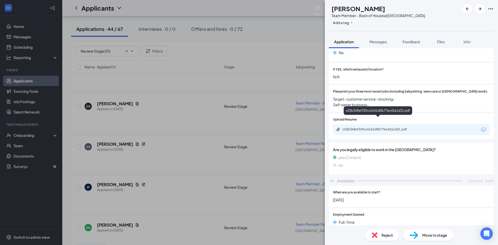
click at [371, 127] on div "c03b368af33fcc6161d0b77ec42a1d31.pdf" at bounding box center [379, 129] width 73 height 4
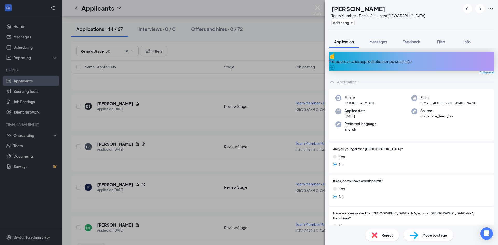
scroll to position [0, 0]
click at [355, 23] on button "Add a tag" at bounding box center [343, 22] width 23 height 5
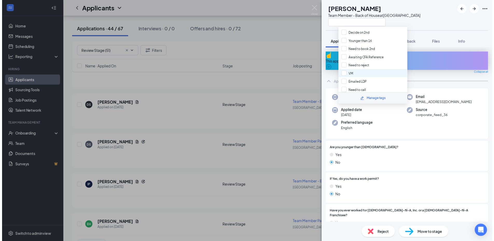
scroll to position [56, 0]
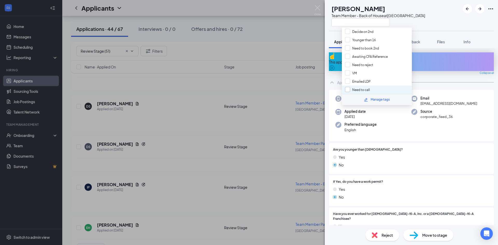
click at [367, 89] on input "Need to call" at bounding box center [357, 90] width 25 height 6
checkbox input "true"
click at [332, 20] on div "IP [PERSON_NAME] Team Member - Back of House at [GEOGRAPHIC_DATA]" at bounding box center [377, 15] width 96 height 23
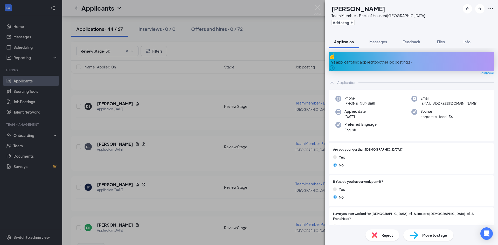
drag, startPoint x: 323, startPoint y: 9, endPoint x: 317, endPoint y: 9, distance: 5.7
click at [323, 9] on div "IP [PERSON_NAME] Team Member - Back of House at [GEOGRAPHIC_DATA] Add a tag App…" at bounding box center [249, 122] width 498 height 245
click at [321, 8] on div "IP [PERSON_NAME] Team Member - Back of House at [GEOGRAPHIC_DATA] Add a tag App…" at bounding box center [249, 122] width 498 height 245
click at [320, 8] on img at bounding box center [318, 10] width 6 height 10
click at [319, 8] on img at bounding box center [318, 10] width 6 height 10
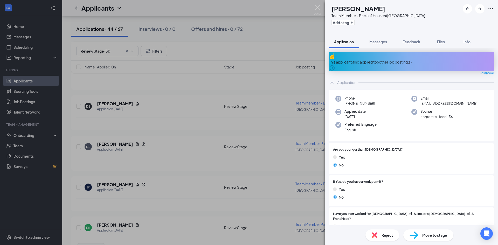
click at [317, 9] on img at bounding box center [318, 10] width 6 height 10
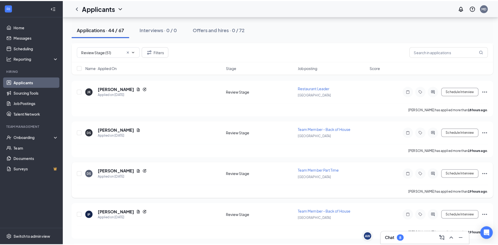
scroll to position [369, 0]
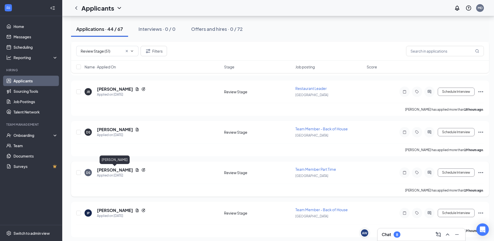
click at [117, 169] on h5 "[PERSON_NAME]" at bounding box center [115, 170] width 36 height 6
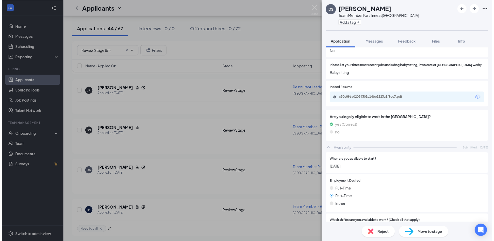
scroll to position [208, 0]
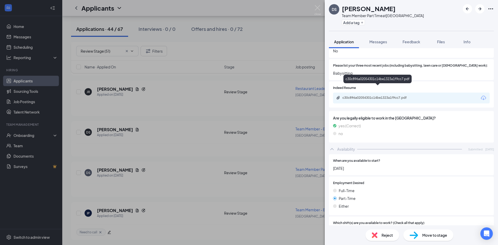
click at [369, 96] on div "c30c896a02054301c14be1323a1f9cc7.pdf" at bounding box center [379, 98] width 73 height 4
click at [376, 235] on img at bounding box center [375, 236] width 6 height 6
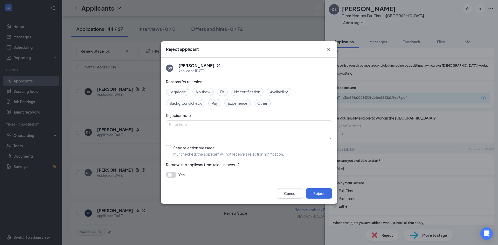
click at [186, 151] on input "Send rejection message If unchecked, the applicant will not receive a rejection…" at bounding box center [225, 150] width 118 height 11
checkbox input "true"
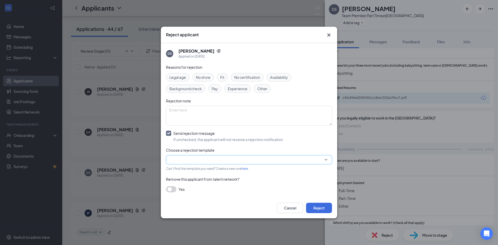
click at [189, 159] on input "search" at bounding box center [247, 159] width 156 height 9
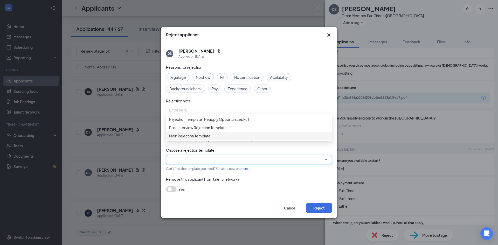
click at [194, 139] on span "Main Rejection Template" at bounding box center [190, 136] width 42 height 6
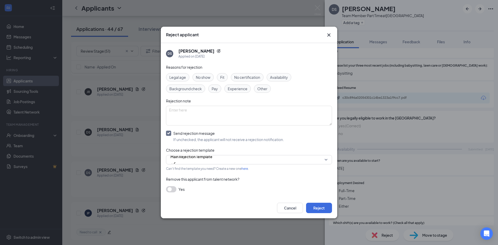
click at [310, 202] on div "Cancel Reject" at bounding box center [249, 208] width 177 height 21
click at [314, 208] on button "Reject" at bounding box center [319, 208] width 26 height 10
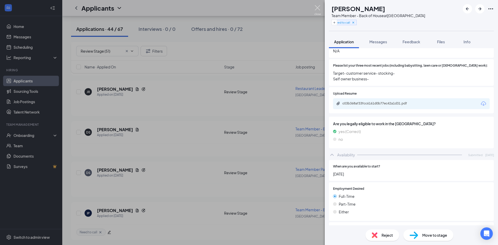
click at [319, 8] on img at bounding box center [318, 10] width 6 height 10
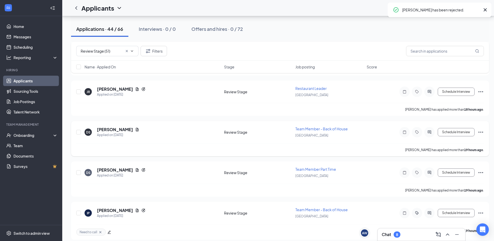
scroll to position [343, 0]
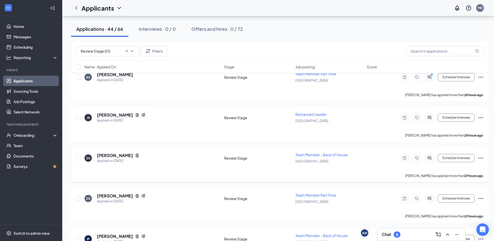
click at [483, 158] on icon "Ellipses" at bounding box center [481, 158] width 5 height 1
click at [446, 216] on p "Reject" at bounding box center [458, 213] width 47 height 5
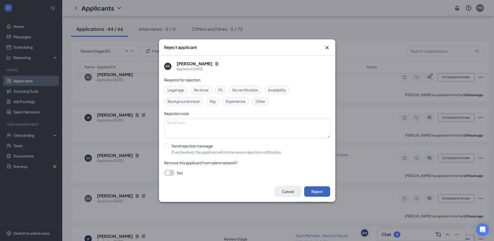
click at [315, 193] on button "Reject" at bounding box center [317, 192] width 26 height 10
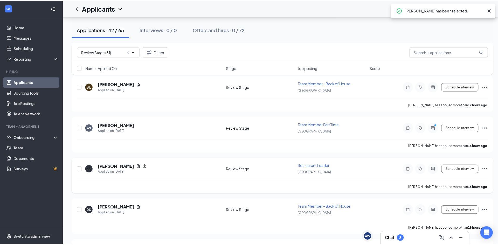
scroll to position [291, 0]
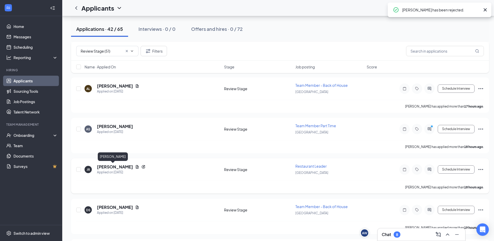
click at [105, 167] on h5 "[PERSON_NAME]" at bounding box center [115, 167] width 36 height 6
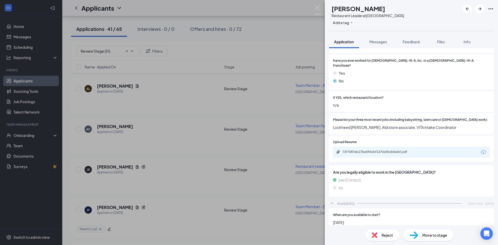
scroll to position [156, 0]
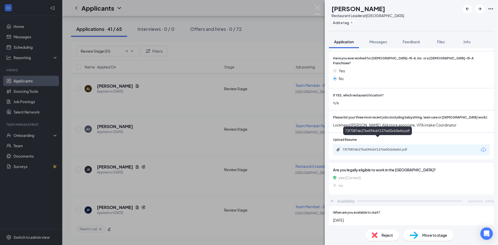
click at [352, 148] on div "73f7087eb27be594cbf1376e50cb0e4d.pdf" at bounding box center [379, 150] width 73 height 4
click at [384, 235] on span "Reject" at bounding box center [387, 236] width 11 height 6
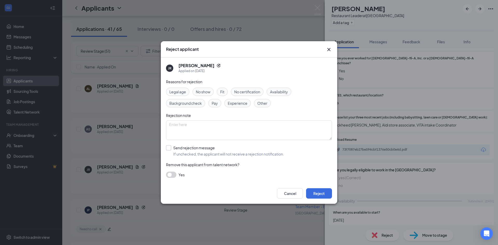
click at [175, 149] on input "Send rejection message If unchecked, the applicant will not receive a rejection…" at bounding box center [225, 150] width 118 height 11
checkbox input "true"
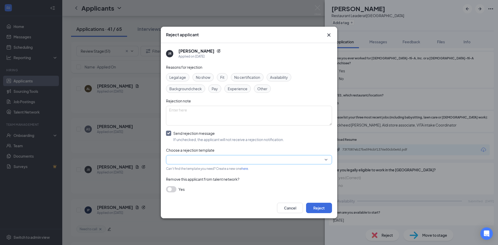
click at [182, 158] on input "search" at bounding box center [247, 159] width 156 height 9
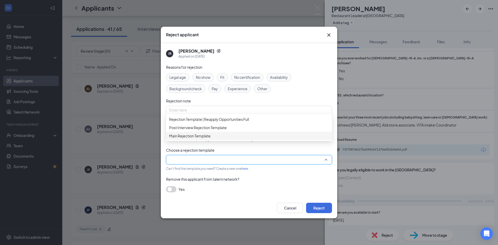
click at [185, 139] on span "Main Rejection Template" at bounding box center [190, 136] width 42 height 6
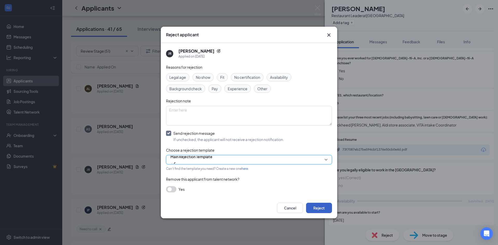
click at [314, 208] on button "Reject" at bounding box center [319, 208] width 26 height 10
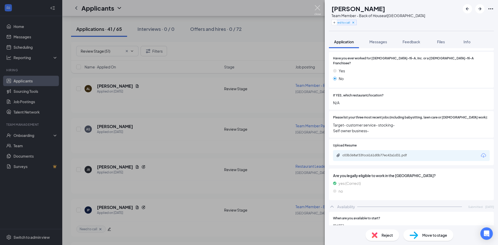
click at [317, 8] on img at bounding box center [318, 10] width 6 height 10
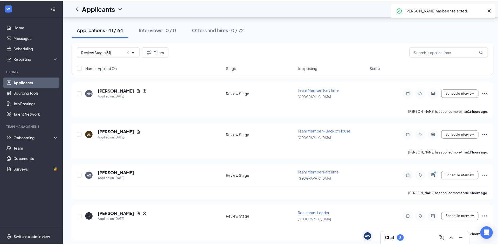
scroll to position [239, 0]
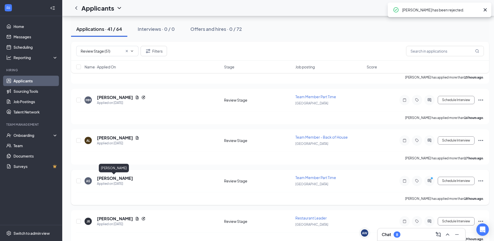
click at [121, 178] on h5 "[PERSON_NAME]" at bounding box center [115, 179] width 36 height 6
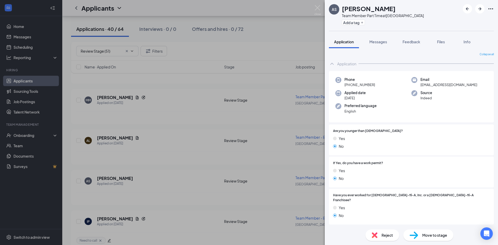
click at [376, 233] on img at bounding box center [375, 236] width 6 height 6
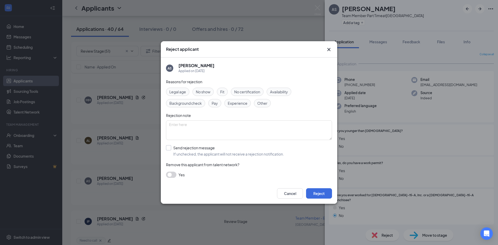
click at [189, 148] on input "Send rejection message If unchecked, the applicant will not receive a rejection…" at bounding box center [225, 150] width 118 height 11
checkbox input "true"
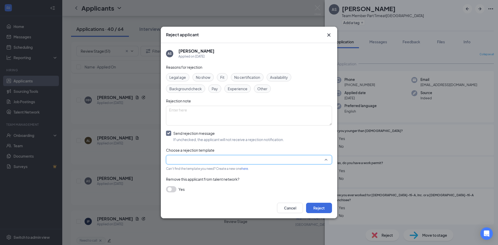
click at [188, 158] on input "search" at bounding box center [247, 159] width 156 height 9
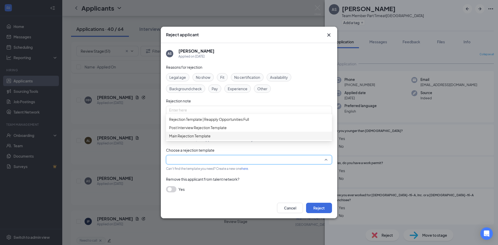
click at [193, 139] on span "Main Rejection Template" at bounding box center [190, 136] width 42 height 6
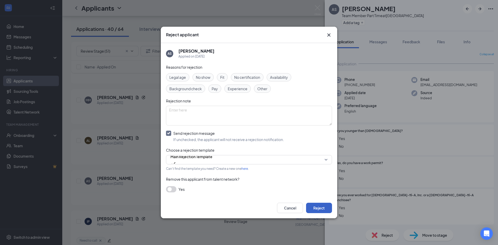
click at [309, 206] on button "Reject" at bounding box center [319, 208] width 26 height 10
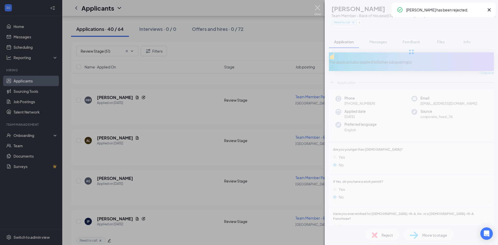
click at [317, 7] on img at bounding box center [318, 10] width 6 height 10
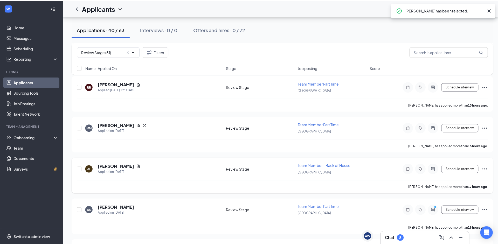
scroll to position [239, 0]
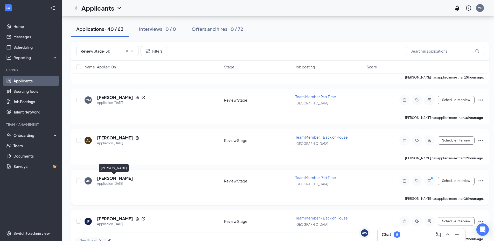
click at [117, 180] on h5 "[PERSON_NAME]" at bounding box center [115, 179] width 36 height 6
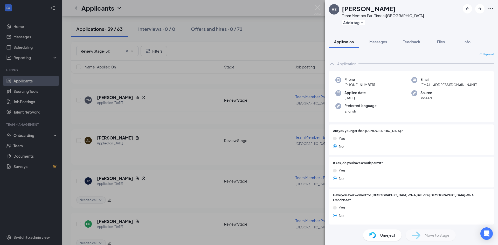
click at [316, 8] on img at bounding box center [318, 10] width 6 height 10
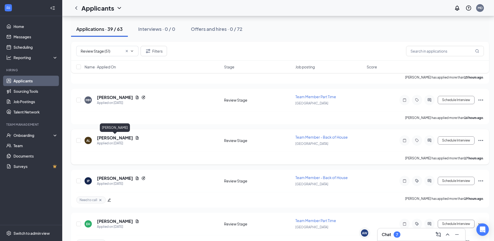
click at [127, 139] on h5 "[PERSON_NAME]" at bounding box center [115, 138] width 36 height 6
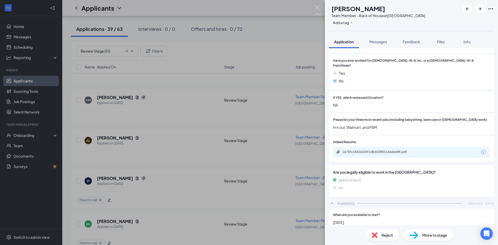
scroll to position [182, 0]
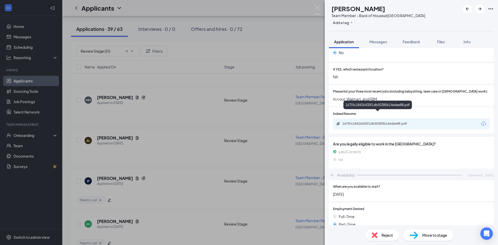
click at [355, 122] on div "1675fc18426430f1db50385b14edee88.pdf" at bounding box center [379, 124] width 73 height 4
click at [349, 23] on button "Add a tag" at bounding box center [343, 22] width 23 height 5
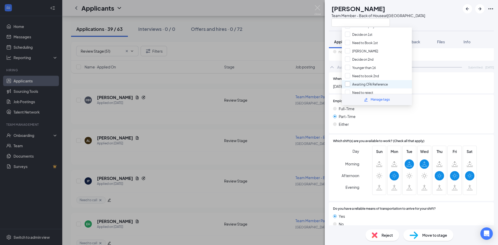
scroll to position [56, 0]
click at [374, 88] on div "Need to call" at bounding box center [377, 90] width 70 height 8
checkbox input "true"
click at [334, 23] on div "AL [PERSON_NAME] Team Member - Back of House at [GEOGRAPHIC_DATA]" at bounding box center [377, 15] width 96 height 23
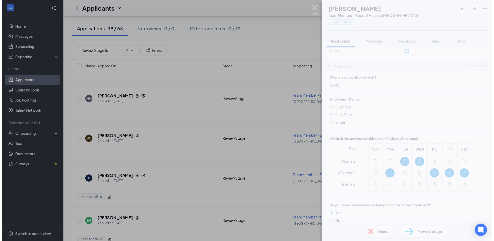
scroll to position [288, 0]
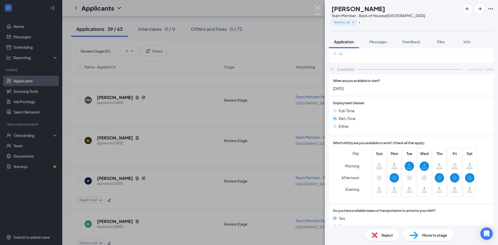
click at [318, 8] on img at bounding box center [318, 10] width 6 height 10
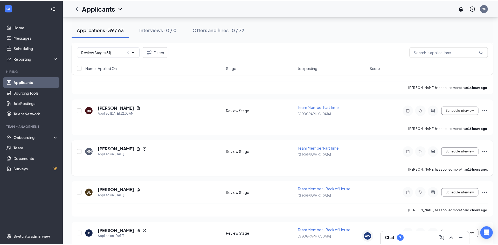
scroll to position [187, 0]
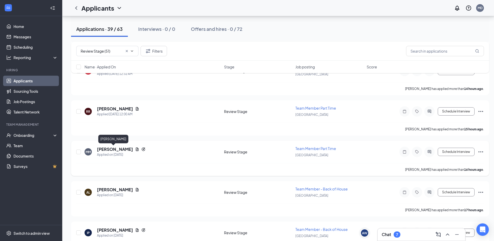
click at [117, 148] on h5 "[PERSON_NAME]" at bounding box center [115, 150] width 36 height 6
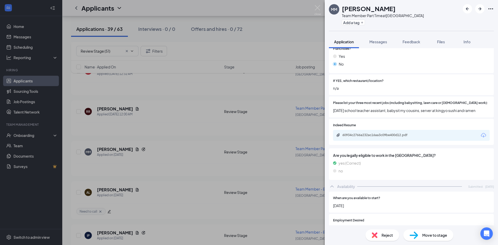
scroll to position [182, 0]
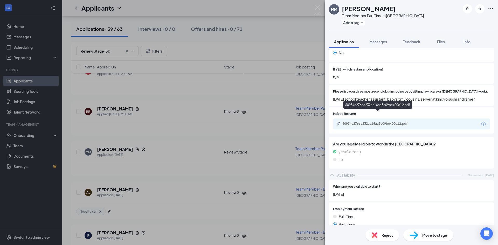
click at [403, 122] on div "60934c2766a232ac16aa3c09be400d12.pdf" at bounding box center [379, 124] width 73 height 4
click at [390, 238] on span "Reject" at bounding box center [387, 236] width 11 height 6
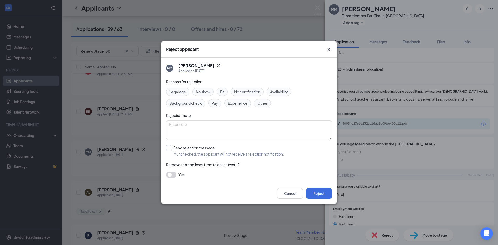
click at [182, 148] on input "Send rejection message If unchecked, the applicant will not receive a rejection…" at bounding box center [225, 150] width 118 height 11
checkbox input "true"
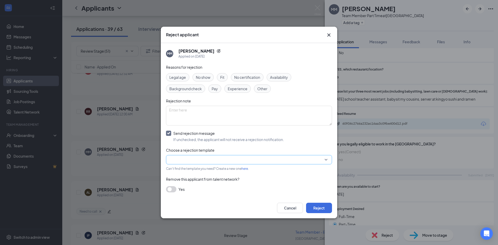
click at [191, 159] on input "search" at bounding box center [247, 159] width 156 height 9
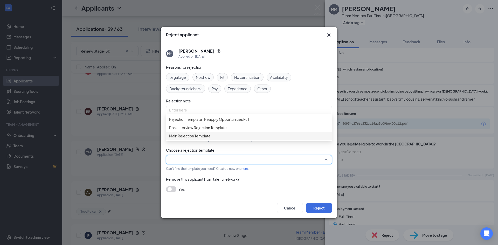
click at [192, 139] on span "Main Rejection Template" at bounding box center [190, 136] width 42 height 6
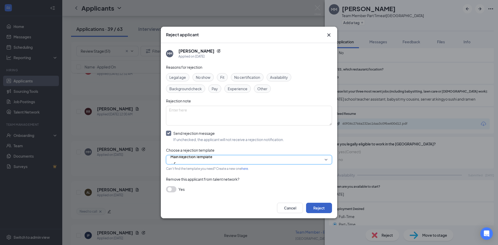
click at [322, 208] on button "Reject" at bounding box center [319, 208] width 26 height 10
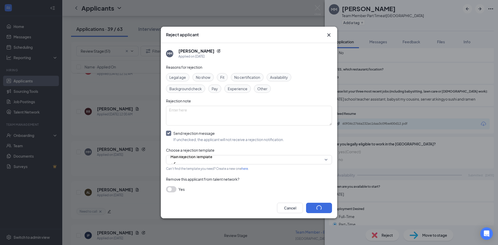
click at [318, 9] on img at bounding box center [318, 10] width 6 height 10
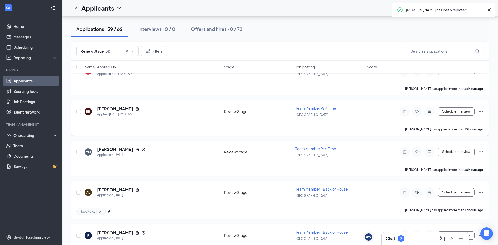
scroll to position [135, 0]
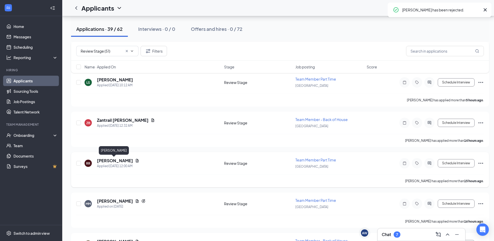
click at [106, 159] on h5 "[PERSON_NAME]" at bounding box center [115, 161] width 36 height 6
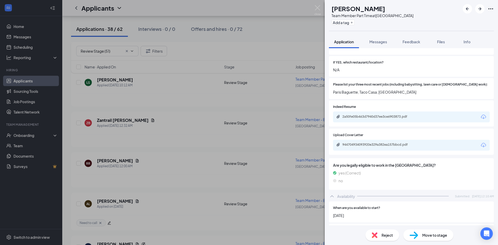
scroll to position [130, 0]
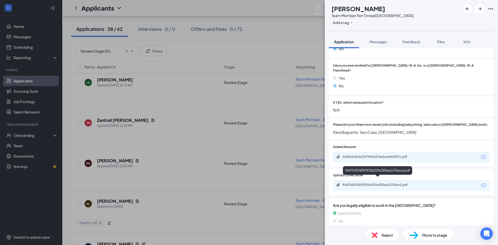
click at [358, 183] on div "944704934093920e329a382ea157bbcd.pdf" at bounding box center [379, 185] width 73 height 4
click at [355, 24] on button "Add a tag" at bounding box center [343, 22] width 23 height 5
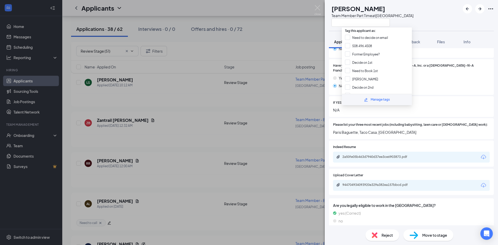
click at [334, 28] on div "RR [PERSON_NAME] Team Member Part Time at [GEOGRAPHIC_DATA]" at bounding box center [411, 15] width 173 height 31
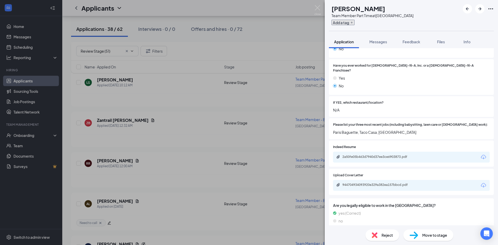
click at [345, 23] on button "Add a tag" at bounding box center [343, 22] width 23 height 5
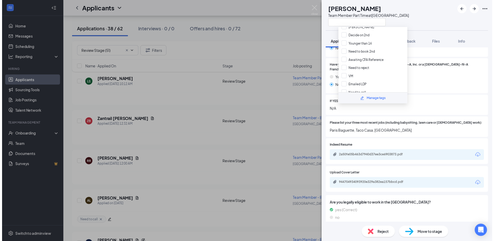
scroll to position [56, 0]
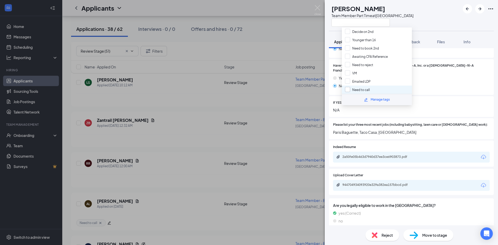
click at [357, 92] on input "Need to call" at bounding box center [357, 90] width 25 height 6
checkbox input "true"
click at [334, 25] on div "RR [PERSON_NAME] Team Member Part Time at [GEOGRAPHIC_DATA]" at bounding box center [371, 15] width 85 height 23
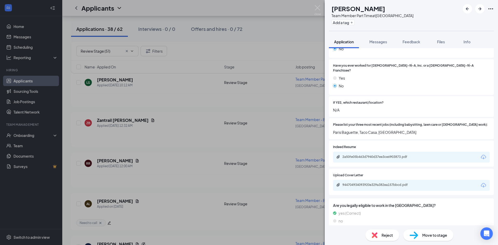
click at [319, 9] on img at bounding box center [318, 10] width 6 height 10
click at [319, 9] on div "Applicants MD" at bounding box center [280, 8] width 436 height 16
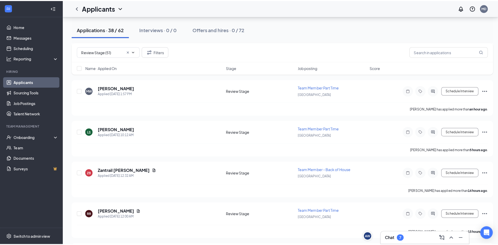
scroll to position [83, 0]
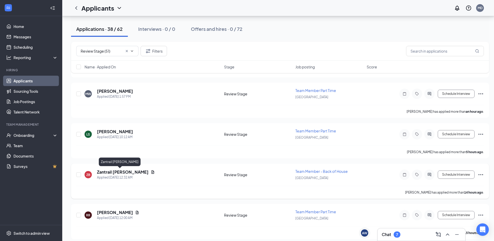
click at [110, 170] on h5 "Zantrail [PERSON_NAME]" at bounding box center [123, 172] width 52 height 6
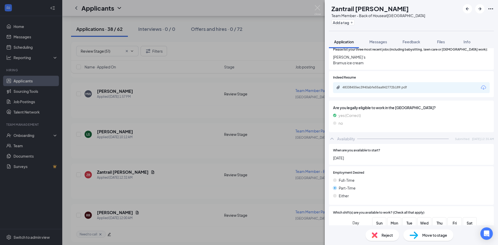
scroll to position [286, 0]
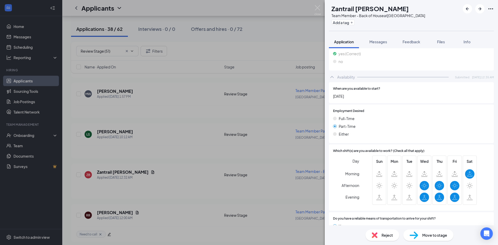
click at [375, 235] on img at bounding box center [375, 236] width 6 height 6
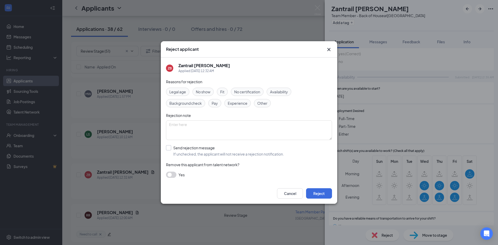
click at [185, 152] on input "Send rejection message If unchecked, the applicant will not receive a rejection…" at bounding box center [225, 150] width 118 height 11
checkbox input "true"
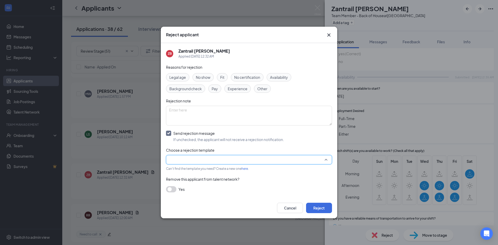
click at [189, 158] on input "search" at bounding box center [247, 159] width 156 height 9
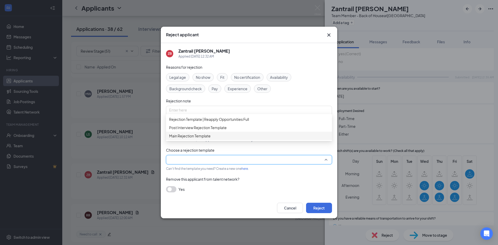
click at [196, 139] on span "Main Rejection Template" at bounding box center [190, 136] width 42 height 6
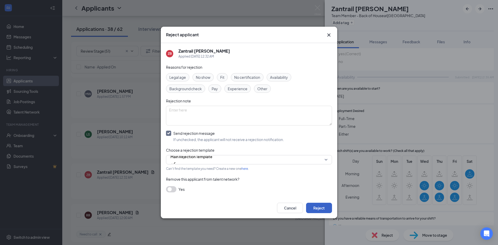
click at [321, 206] on button "Reject" at bounding box center [319, 208] width 26 height 10
click at [318, 8] on img at bounding box center [318, 10] width 6 height 10
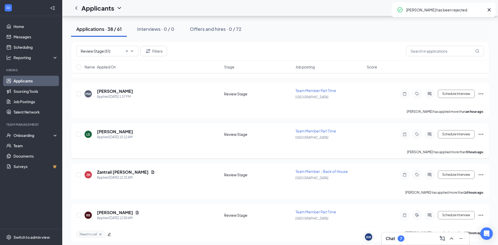
scroll to position [57, 0]
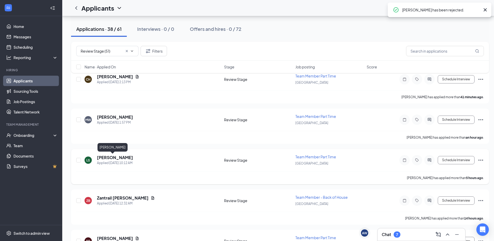
click at [104, 159] on h5 "[PERSON_NAME]" at bounding box center [115, 158] width 36 height 6
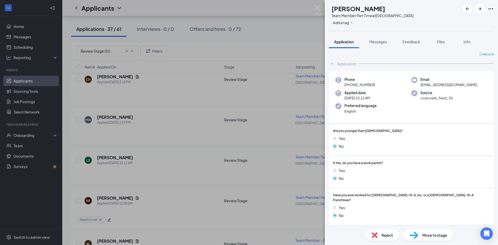
click at [384, 236] on span "Reject" at bounding box center [387, 236] width 11 height 6
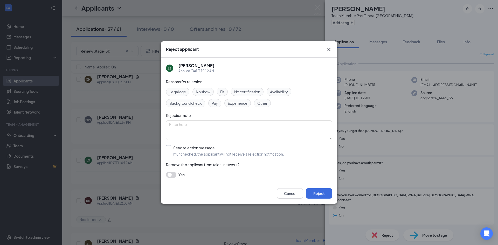
click at [191, 151] on input "Send rejection message If unchecked, the applicant will not receive a rejection…" at bounding box center [225, 150] width 118 height 11
checkbox input "true"
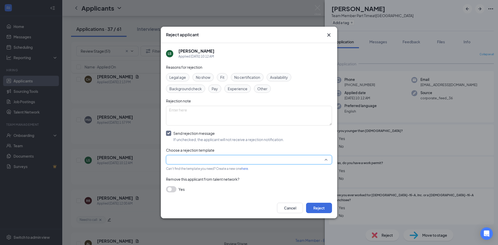
click at [198, 160] on input "search" at bounding box center [247, 159] width 156 height 9
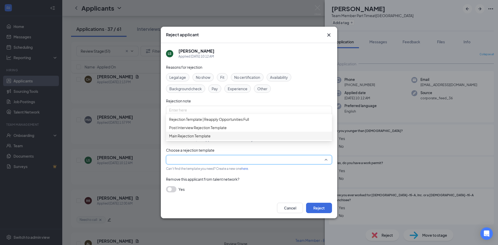
click at [202, 139] on span "Main Rejection Template" at bounding box center [190, 136] width 42 height 6
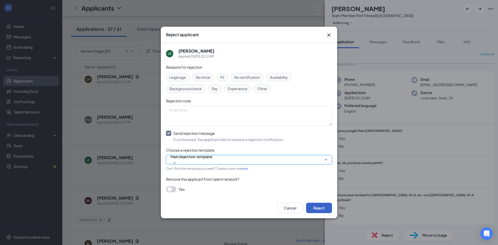
click at [319, 207] on button "Reject" at bounding box center [319, 208] width 26 height 10
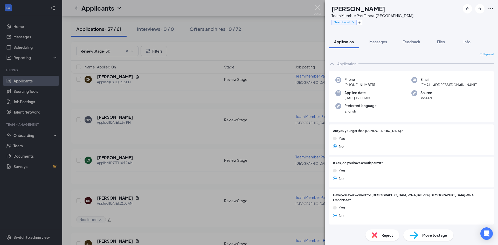
click at [316, 8] on img at bounding box center [318, 10] width 6 height 10
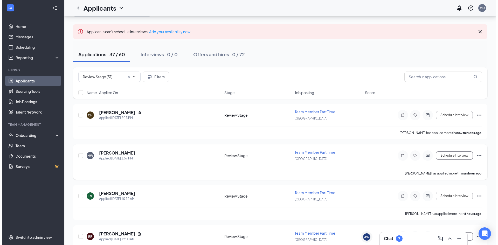
scroll to position [5, 0]
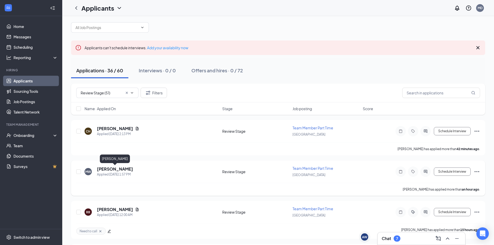
click at [108, 168] on h5 "[PERSON_NAME]" at bounding box center [115, 169] width 36 height 6
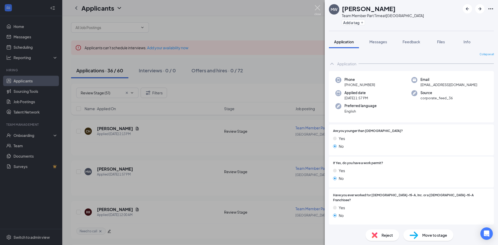
click at [320, 8] on img at bounding box center [318, 10] width 6 height 10
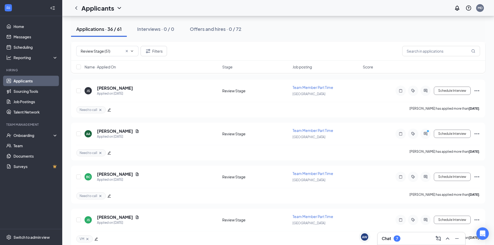
scroll to position [805, 0]
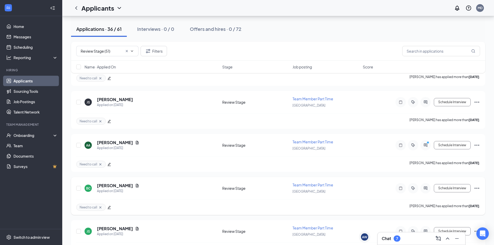
click at [477, 188] on icon "Ellipses" at bounding box center [477, 188] width 5 height 1
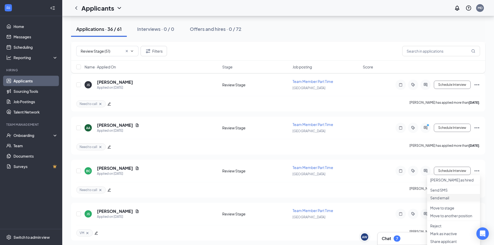
scroll to position [857, 0]
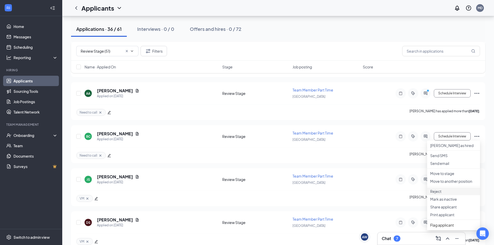
click at [441, 194] on p "Reject" at bounding box center [454, 191] width 47 height 5
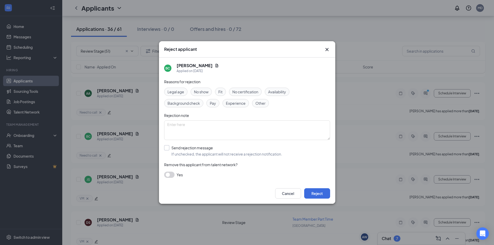
click at [173, 149] on input "Send rejection message If unchecked, the applicant will not receive a rejection…" at bounding box center [223, 150] width 118 height 11
checkbox input "true"
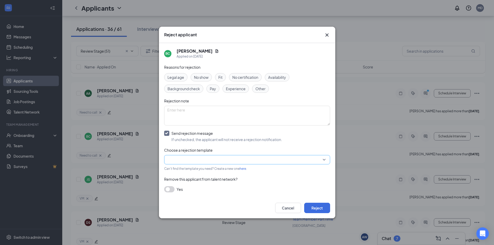
click at [184, 160] on input "search" at bounding box center [245, 159] width 156 height 9
click at [193, 139] on span "Main Rejection Template" at bounding box center [188, 136] width 42 height 6
click at [322, 206] on button "Reject" at bounding box center [317, 208] width 26 height 10
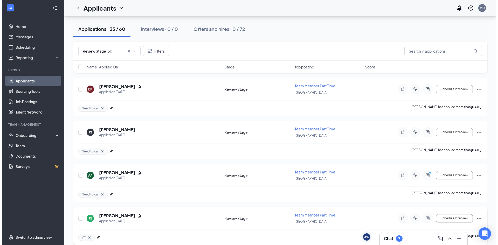
scroll to position [753, 0]
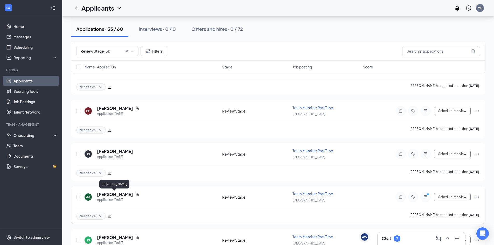
click at [109, 194] on h5 "[PERSON_NAME]" at bounding box center [115, 195] width 36 height 6
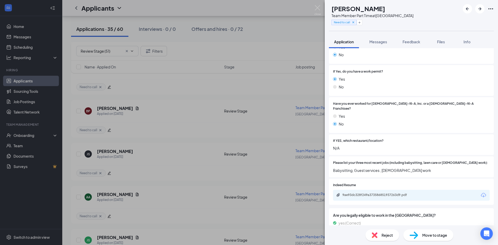
scroll to position [130, 0]
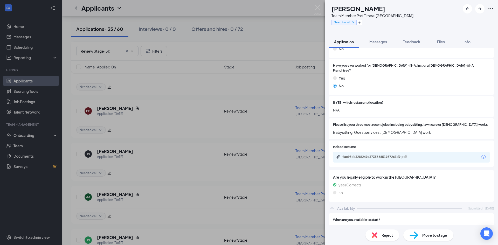
click at [385, 155] on div "9ae93dc328f249a373586851937263d9.pdf" at bounding box center [379, 157] width 73 height 4
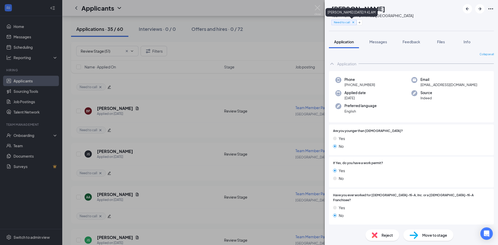
click at [354, 22] on icon "Cross" at bounding box center [353, 22] width 2 height 2
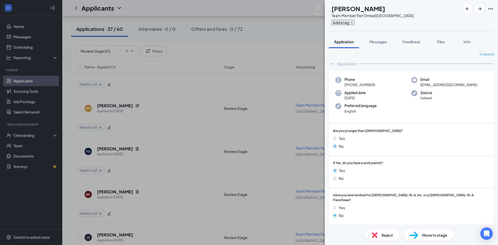
click at [354, 24] on icon "Plus" at bounding box center [351, 22] width 3 height 3
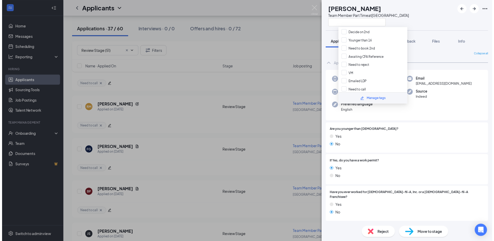
scroll to position [56, 0]
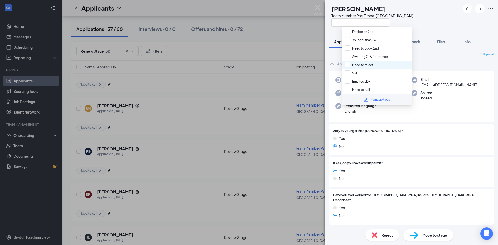
click at [365, 66] on input "Need to reject" at bounding box center [359, 65] width 28 height 6
checkbox input "true"
click at [334, 21] on div "AA [PERSON_NAME] Team Member Part Time at [GEOGRAPHIC_DATA]" at bounding box center [371, 15] width 85 height 23
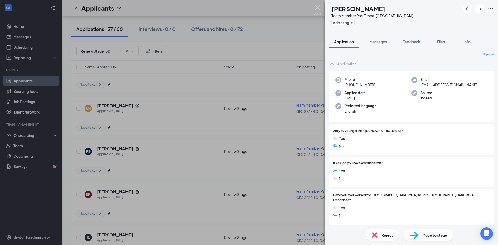
click at [318, 9] on img at bounding box center [318, 10] width 6 height 10
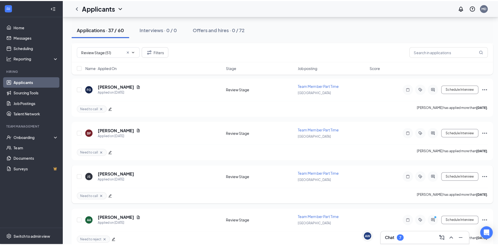
scroll to position [802, 0]
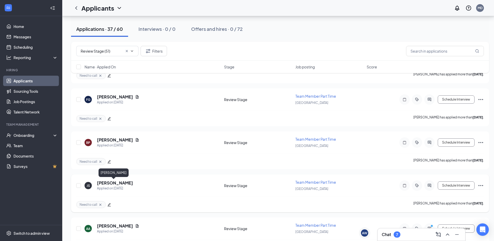
click at [110, 182] on h5 "[PERSON_NAME]" at bounding box center [115, 183] width 36 height 6
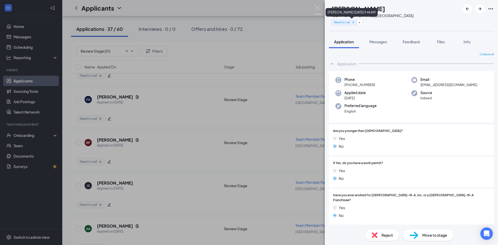
click at [355, 22] on icon "Cross" at bounding box center [354, 23] width 4 height 4
click at [346, 23] on button "Add a tag" at bounding box center [343, 22] width 23 height 5
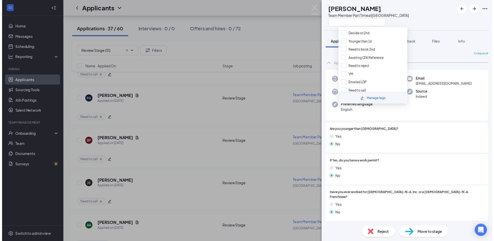
scroll to position [56, 0]
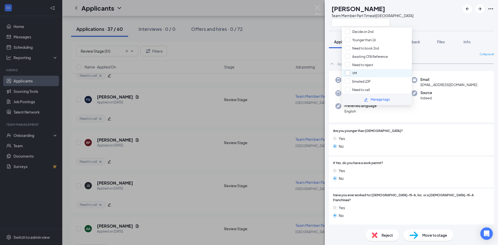
click at [354, 73] on input "VM" at bounding box center [351, 73] width 12 height 6
checkbox input "true"
click at [330, 22] on div "JS [PERSON_NAME] Team Member Part Time at [GEOGRAPHIC_DATA]" at bounding box center [371, 15] width 85 height 23
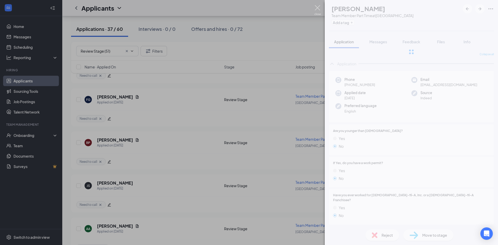
click at [320, 9] on img at bounding box center [318, 10] width 6 height 10
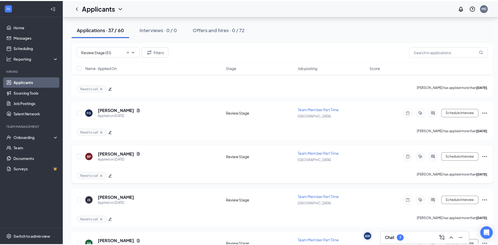
scroll to position [776, 0]
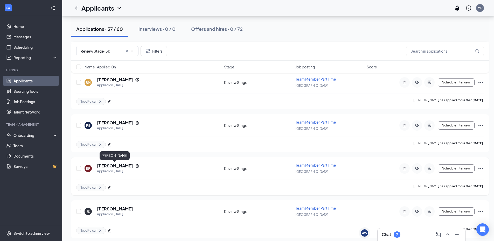
click at [118, 165] on h5 "[PERSON_NAME]" at bounding box center [115, 166] width 36 height 6
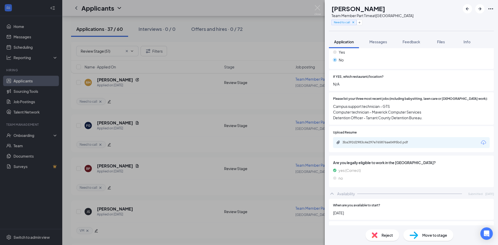
scroll to position [130, 0]
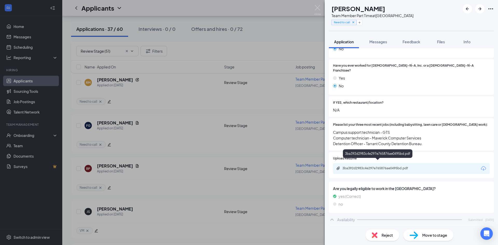
click at [382, 166] on div "3ba392d2983c4e297e765876ae0495bd.pdf" at bounding box center [379, 168] width 73 height 4
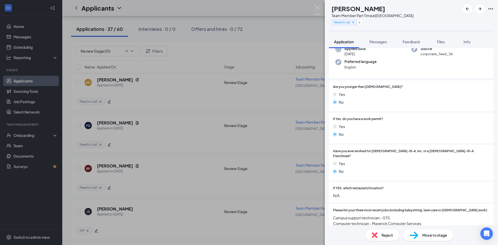
scroll to position [0, 0]
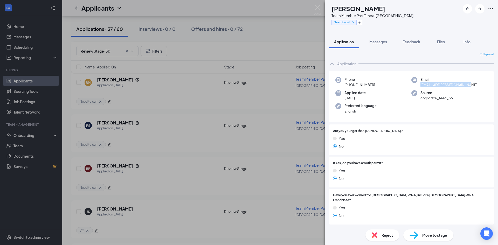
drag, startPoint x: 474, startPoint y: 85, endPoint x: 421, endPoint y: 91, distance: 54.1
click at [419, 87] on div "Email [EMAIL_ADDRESS][DOMAIN_NAME]" at bounding box center [450, 82] width 76 height 11
click at [426, 236] on span "Move to stage" at bounding box center [435, 236] width 25 height 6
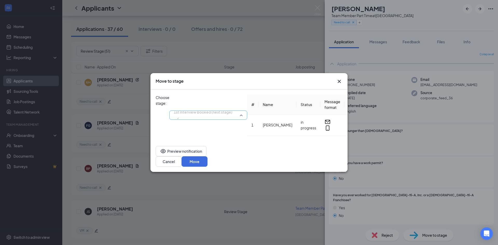
click at [234, 101] on div "1st Interview Booked (next stage) 4013747 4013748 Application Availability Revi…" at bounding box center [208, 115] width 78 height 41
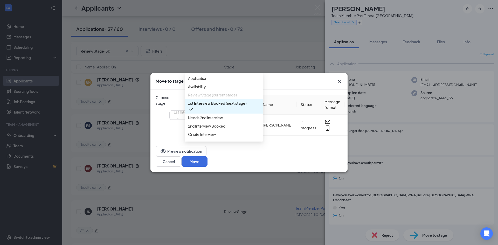
click at [230, 106] on span "1st Interview Booked (next stage)" at bounding box center [217, 103] width 59 height 6
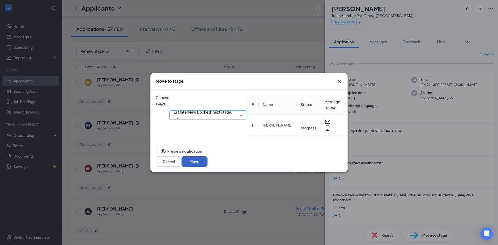
click at [208, 161] on button "Move" at bounding box center [195, 162] width 26 height 10
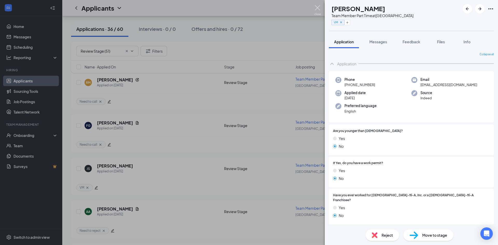
click at [318, 8] on img at bounding box center [318, 10] width 6 height 10
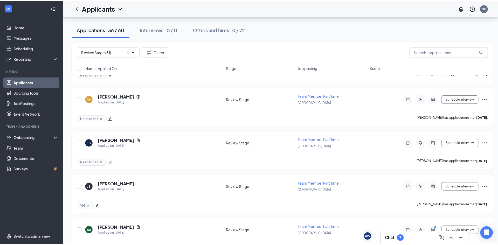
scroll to position [750, 0]
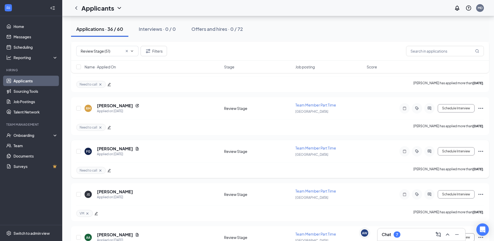
click at [120, 148] on h5 "[PERSON_NAME]" at bounding box center [115, 149] width 36 height 6
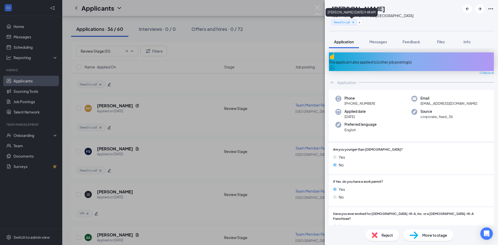
click at [355, 22] on icon "Cross" at bounding box center [354, 23] width 4 height 4
click at [347, 23] on button "Add a tag" at bounding box center [343, 22] width 23 height 5
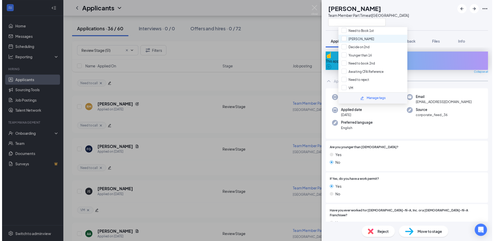
scroll to position [56, 0]
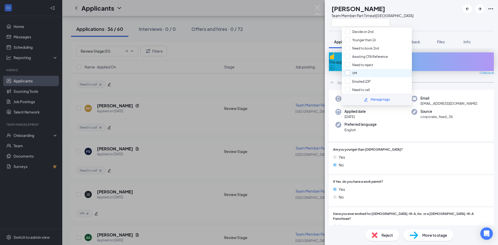
click at [346, 71] on input "VM" at bounding box center [351, 73] width 12 height 6
checkbox input "true"
click at [332, 27] on div "FG [PERSON_NAME] Team Member Part Time at [GEOGRAPHIC_DATA]" at bounding box center [411, 15] width 173 height 31
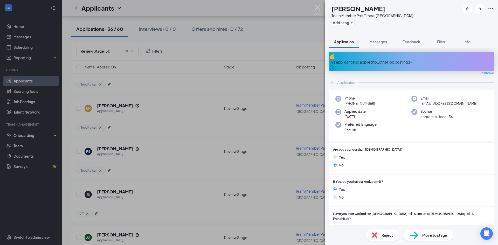
click at [319, 9] on img at bounding box center [318, 10] width 6 height 10
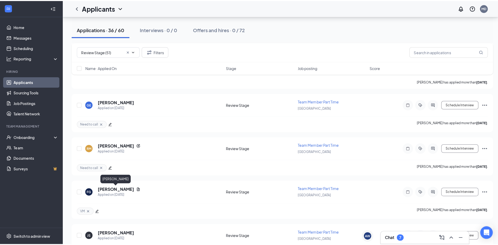
scroll to position [672, 0]
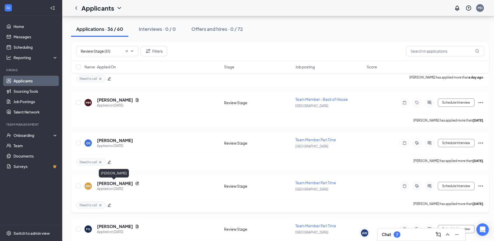
click at [115, 183] on h5 "[PERSON_NAME]" at bounding box center [115, 184] width 36 height 6
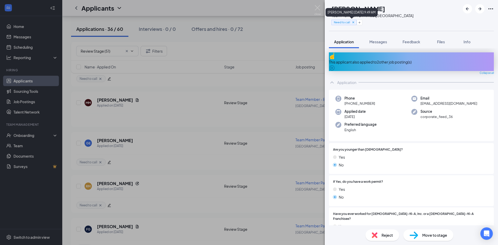
click at [355, 24] on icon "Cross" at bounding box center [354, 23] width 4 height 4
click at [355, 23] on button "Add a tag" at bounding box center [343, 22] width 23 height 5
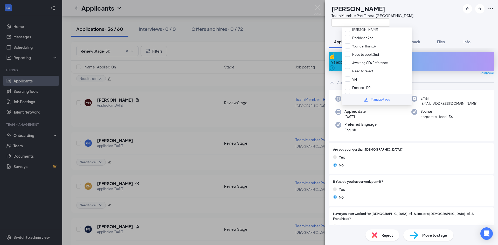
scroll to position [56, 0]
click at [348, 74] on input "VM" at bounding box center [351, 73] width 12 height 6
checkbox input "true"
click at [337, 26] on div "RM [PERSON_NAME] Team Member Part Time at [GEOGRAPHIC_DATA]" at bounding box center [371, 15] width 85 height 23
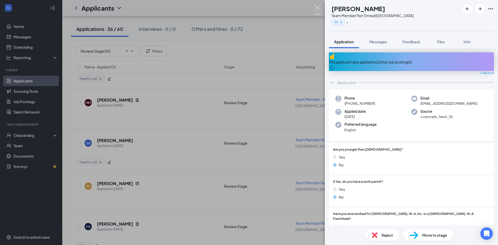
click at [317, 9] on img at bounding box center [318, 10] width 6 height 10
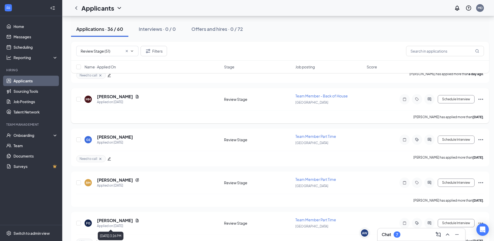
scroll to position [672, 0]
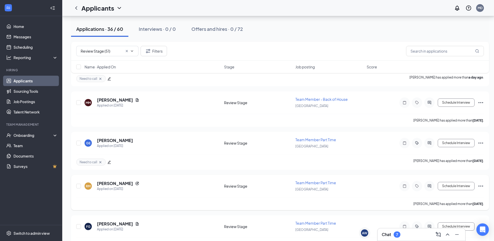
click at [111, 186] on h5 "[PERSON_NAME]" at bounding box center [115, 184] width 36 height 6
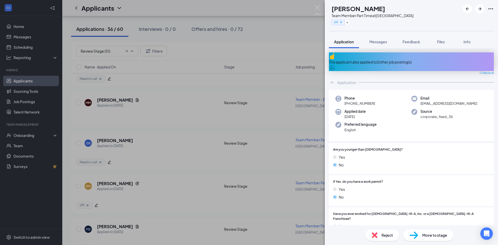
click at [334, 21] on div "RM [PERSON_NAME] Team Member Part Time at [GEOGRAPHIC_DATA] VM" at bounding box center [371, 15] width 85 height 23
drag, startPoint x: 318, startPoint y: 7, endPoint x: 154, endPoint y: 139, distance: 210.1
click at [318, 8] on img at bounding box center [318, 10] width 6 height 10
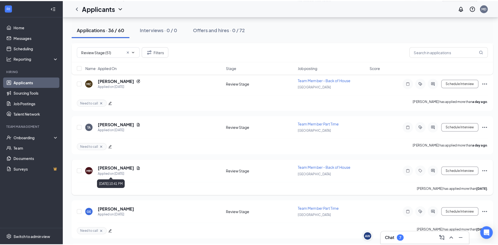
scroll to position [620, 0]
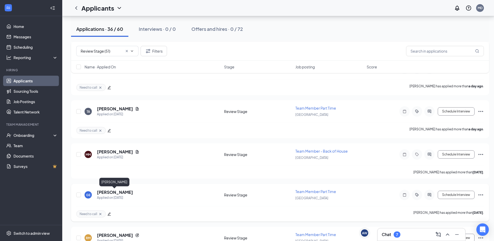
click at [110, 193] on h5 "[PERSON_NAME]" at bounding box center [115, 193] width 36 height 6
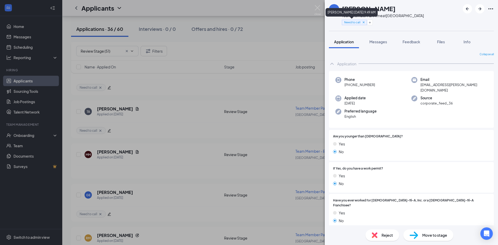
click at [363, 23] on icon "Cross" at bounding box center [364, 23] width 4 height 4
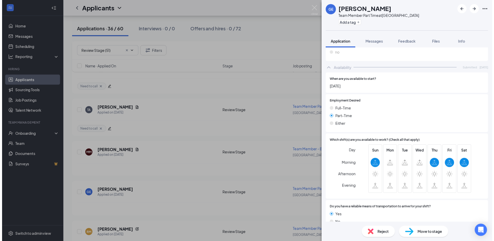
scroll to position [284, 0]
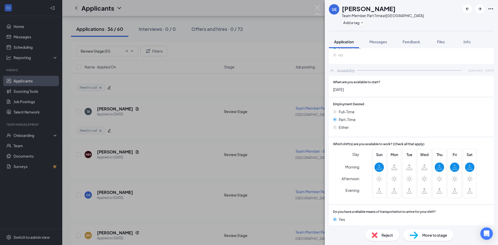
click at [435, 231] on div "Move to stage" at bounding box center [429, 235] width 50 height 11
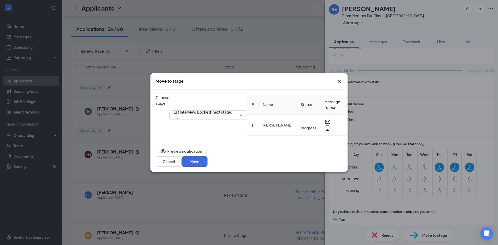
click at [435, 238] on div "Move to stage Choose stage: 1st Interview Booked (next stage) # Name Status Mes…" at bounding box center [249, 122] width 498 height 245
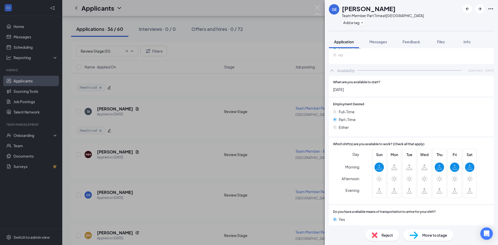
click at [429, 235] on span "Move to stage" at bounding box center [435, 236] width 25 height 6
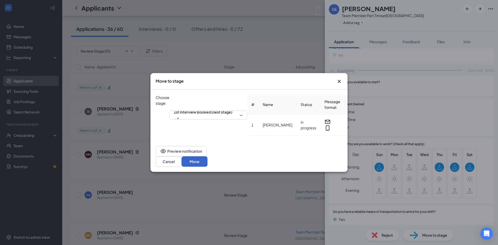
click at [208, 159] on button "Move" at bounding box center [195, 162] width 26 height 10
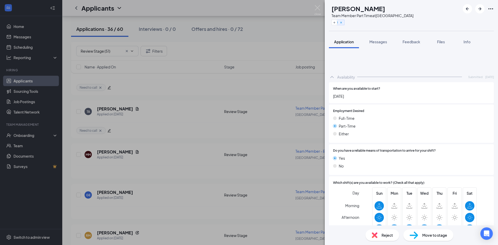
click at [318, 7] on img at bounding box center [318, 10] width 6 height 10
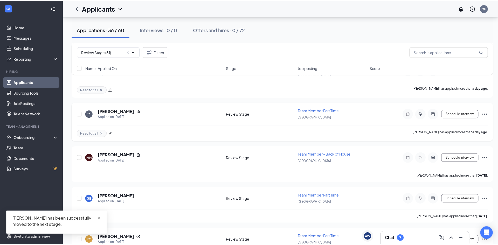
scroll to position [620, 0]
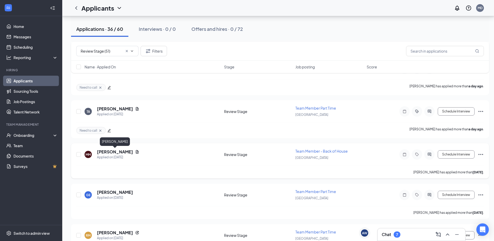
click at [127, 153] on h5 "[PERSON_NAME]" at bounding box center [115, 152] width 36 height 6
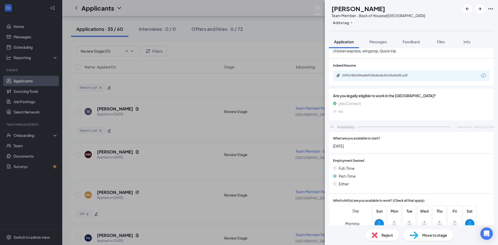
scroll to position [169, 0]
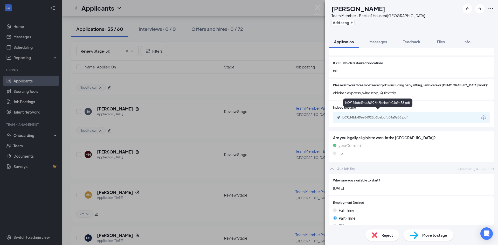
click at [364, 109] on div "b091f4bb49ea86926b6bebdfc04a9a58.pdf" at bounding box center [377, 104] width 69 height 11
click at [364, 116] on div "b091f4bb49ea86926b6bebdfc04a9a58.pdf" at bounding box center [379, 118] width 73 height 4
click at [382, 239] on div "Reject" at bounding box center [383, 235] width 34 height 11
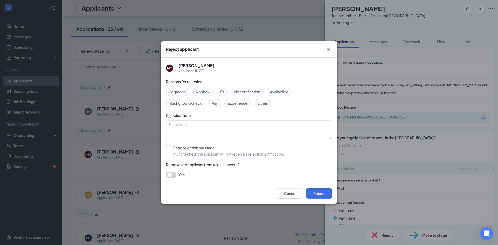
click at [173, 146] on input "Send rejection message If unchecked, the applicant will not receive a rejection…" at bounding box center [225, 150] width 118 height 11
checkbox input "true"
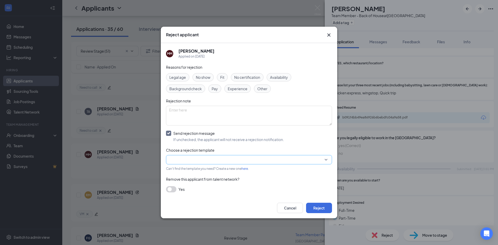
click at [188, 162] on input "search" at bounding box center [247, 159] width 156 height 9
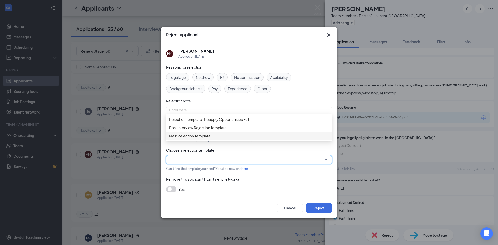
click at [198, 139] on span "Main Rejection Template" at bounding box center [190, 136] width 42 height 6
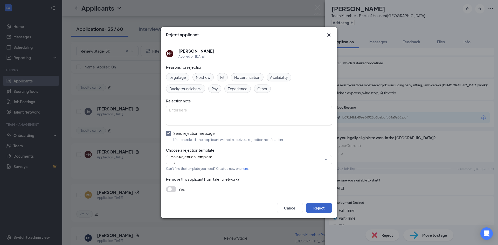
click at [315, 205] on button "Reject" at bounding box center [319, 208] width 26 height 10
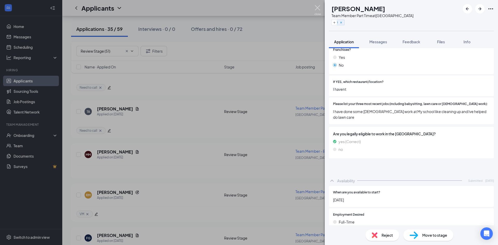
click at [318, 7] on img at bounding box center [318, 10] width 6 height 10
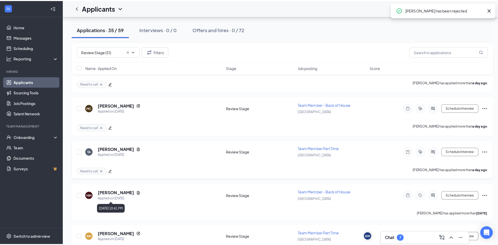
scroll to position [568, 0]
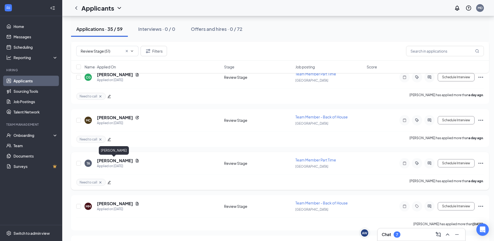
click at [112, 161] on h5 "[PERSON_NAME]" at bounding box center [115, 161] width 36 height 6
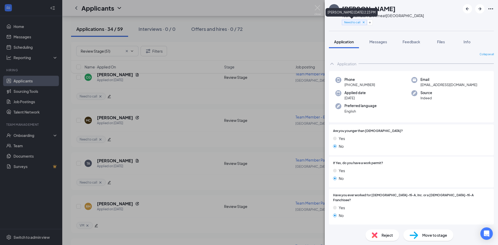
click at [365, 23] on icon "Cross" at bounding box center [364, 23] width 4 height 4
click at [354, 22] on button "Add a tag" at bounding box center [353, 22] width 23 height 5
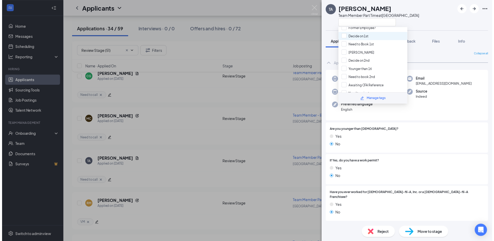
scroll to position [56, 0]
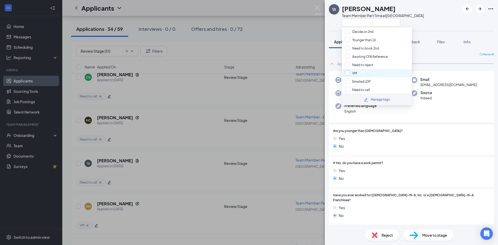
click at [347, 74] on input "VM" at bounding box center [351, 73] width 12 height 6
checkbox input "true"
drag, startPoint x: 333, startPoint y: 26, endPoint x: 319, endPoint y: 7, distance: 23.7
click at [332, 26] on div "TA [PERSON_NAME] Team Member Part Time at [GEOGRAPHIC_DATA]" at bounding box center [376, 15] width 95 height 23
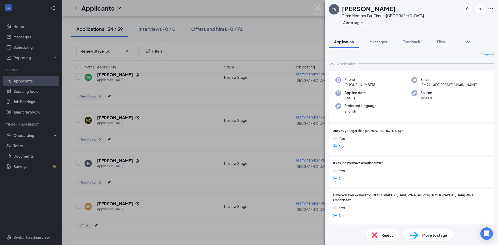
click at [317, 4] on div "TA [PERSON_NAME] Team Member Part Time at [GEOGRAPHIC_DATA] Add a tag Applicati…" at bounding box center [249, 122] width 498 height 245
click at [319, 9] on img at bounding box center [318, 10] width 6 height 10
click at [317, 9] on div "Applicants MD" at bounding box center [280, 8] width 436 height 16
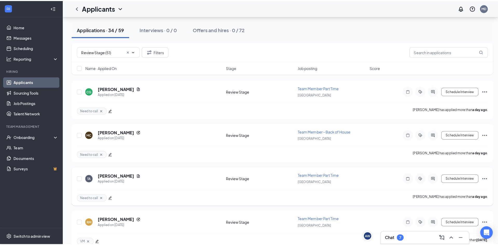
scroll to position [543, 0]
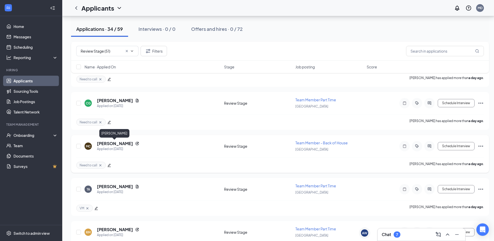
click at [116, 144] on h5 "[PERSON_NAME]" at bounding box center [115, 144] width 36 height 6
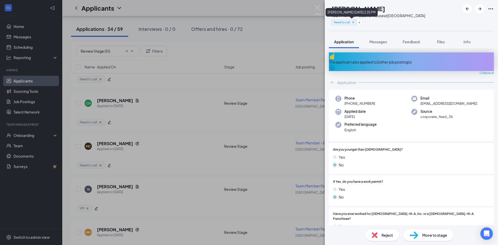
click at [355, 22] on icon "Cross" at bounding box center [354, 23] width 4 height 4
click at [352, 23] on button "Add a tag" at bounding box center [343, 22] width 23 height 5
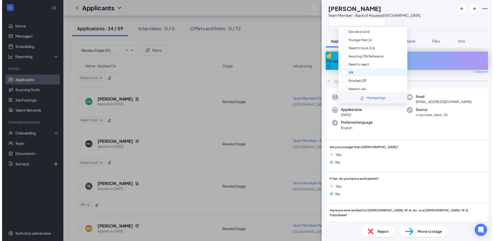
scroll to position [56, 0]
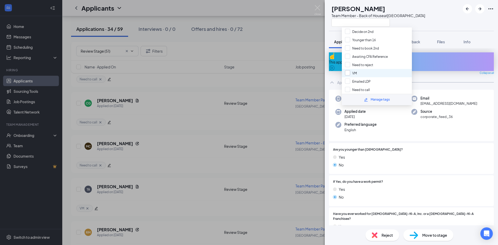
click at [354, 74] on input "VM" at bounding box center [351, 73] width 12 height 6
checkbox input "true"
click at [337, 25] on div "MC [PERSON_NAME] Team Member - Back of House at [GEOGRAPHIC_DATA]" at bounding box center [377, 15] width 96 height 23
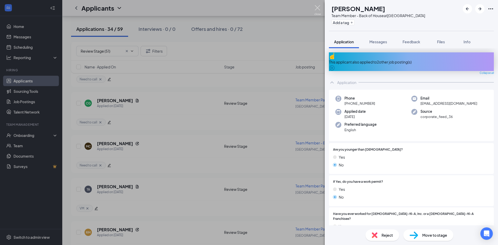
click at [318, 8] on img at bounding box center [318, 10] width 6 height 10
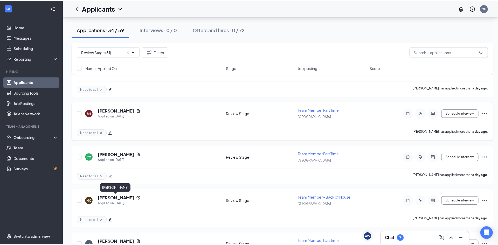
scroll to position [491, 0]
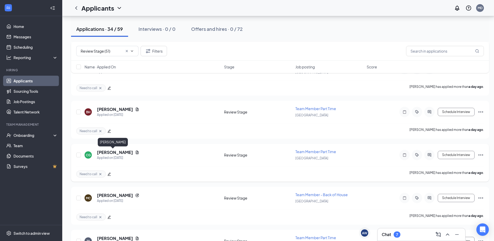
click at [105, 151] on h5 "[PERSON_NAME]" at bounding box center [115, 153] width 36 height 6
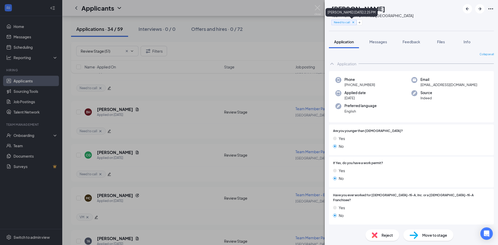
click at [355, 23] on icon "Cross" at bounding box center [354, 23] width 4 height 4
click at [352, 23] on button "Add a tag" at bounding box center [343, 22] width 23 height 5
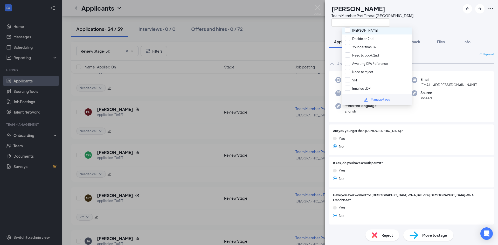
scroll to position [56, 0]
click at [366, 64] on input "Need to reject" at bounding box center [359, 65] width 28 height 6
checkbox input "true"
click at [334, 27] on div "CG [PERSON_NAME] Team Member Part Time at [GEOGRAPHIC_DATA]" at bounding box center [411, 15] width 173 height 31
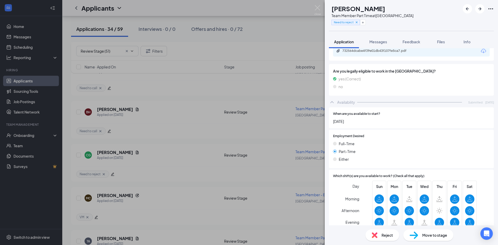
scroll to position [275, 0]
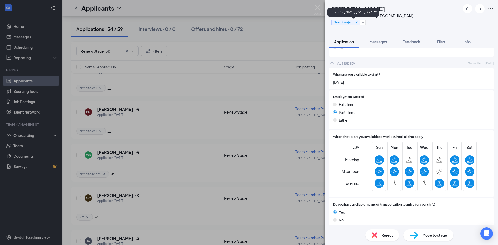
click at [359, 23] on icon "Cross" at bounding box center [357, 23] width 4 height 4
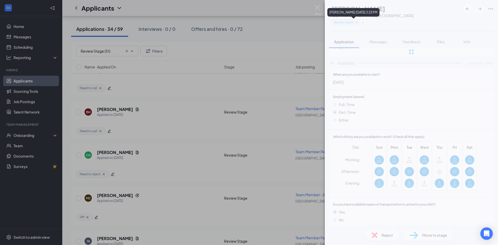
scroll to position [273, 0]
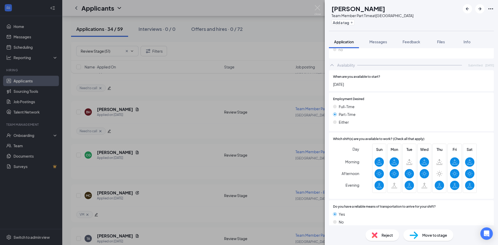
click at [421, 232] on div "Move to stage" at bounding box center [429, 235] width 50 height 11
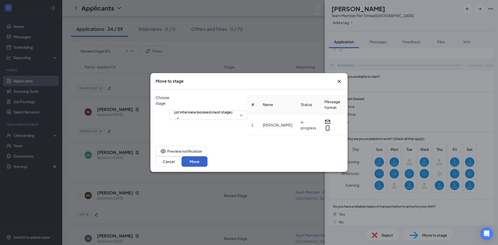
click at [208, 161] on button "Move" at bounding box center [195, 162] width 26 height 10
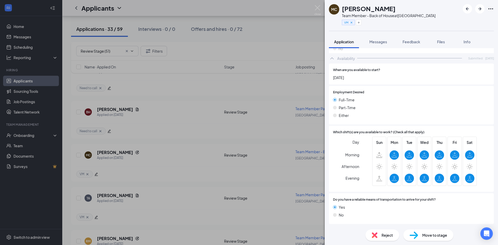
scroll to position [260, 0]
click at [317, 8] on img at bounding box center [318, 10] width 6 height 10
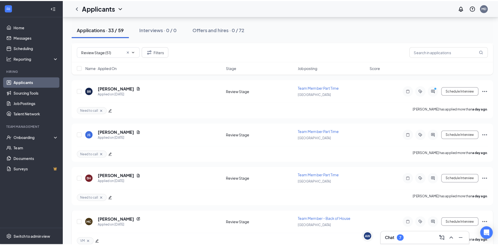
scroll to position [413, 0]
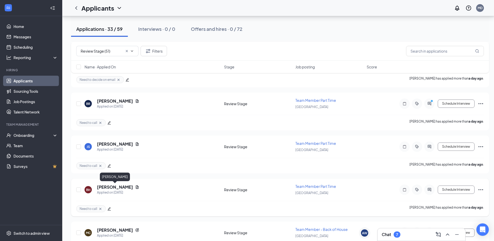
click at [119, 186] on h5 "[PERSON_NAME]" at bounding box center [115, 188] width 36 height 6
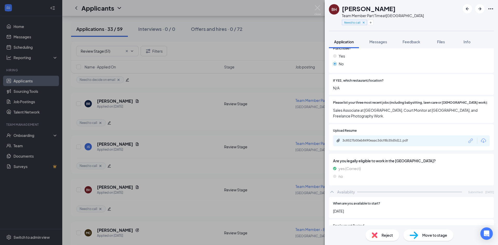
scroll to position [151, 0]
click at [389, 139] on div "3c8527b00eb8490eaac3dcf8b35d5d11.pdf" at bounding box center [379, 141] width 73 height 4
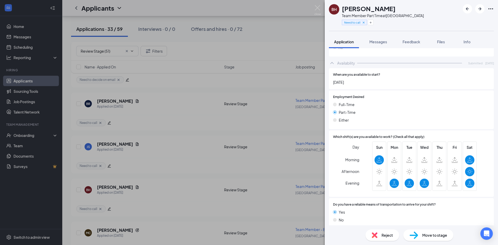
scroll to position [279, 0]
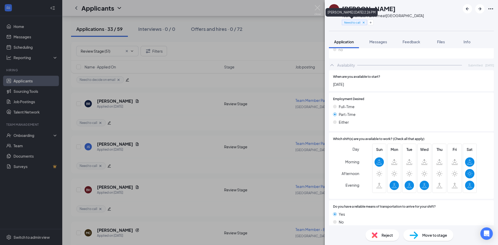
click at [363, 22] on icon "Cross" at bounding box center [364, 23] width 4 height 4
click at [417, 234] on div "BH Brooklin Hancock Team Member Part Time at Western Center Blvd Add a tag Appl…" at bounding box center [411, 122] width 173 height 245
click at [416, 236] on img at bounding box center [414, 236] width 9 height 8
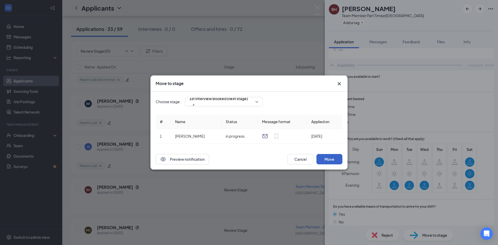
click at [327, 160] on button "Move" at bounding box center [330, 159] width 26 height 10
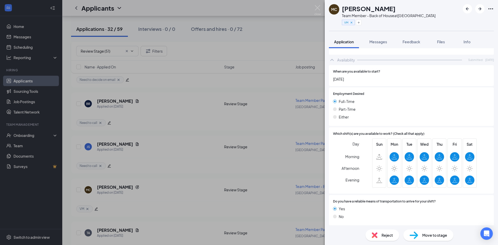
scroll to position [261, 0]
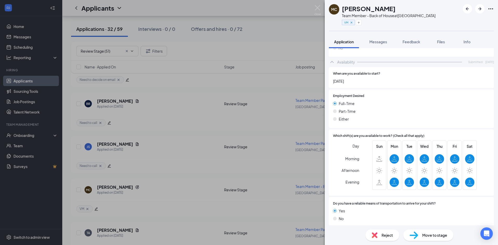
click at [318, 8] on img at bounding box center [318, 10] width 6 height 10
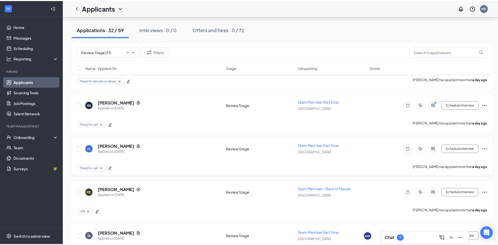
scroll to position [361, 0]
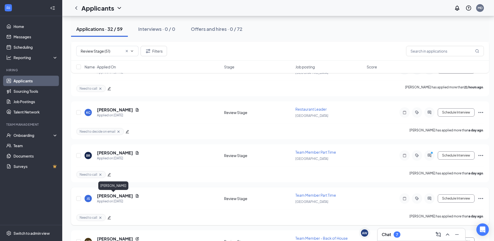
click at [109, 196] on h5 "[PERSON_NAME]" at bounding box center [115, 196] width 36 height 6
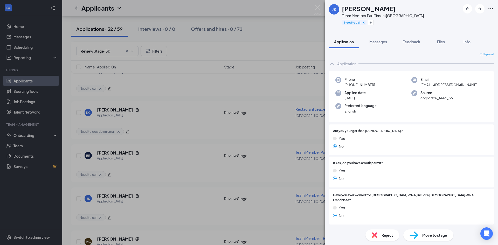
click at [381, 235] on div "Reject" at bounding box center [383, 235] width 34 height 11
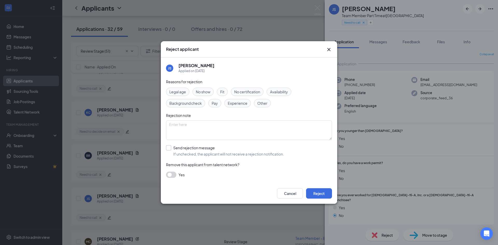
click at [167, 148] on input "Send rejection message If unchecked, the applicant will not receive a rejection…" at bounding box center [225, 150] width 118 height 11
checkbox input "true"
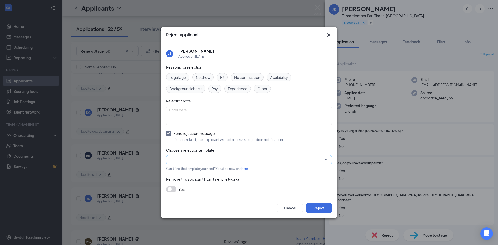
click at [184, 160] on input "search" at bounding box center [247, 159] width 156 height 9
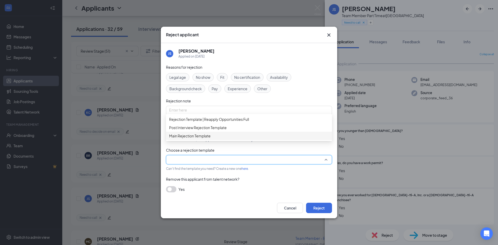
click at [193, 139] on span "Main Rejection Template" at bounding box center [190, 136] width 42 height 6
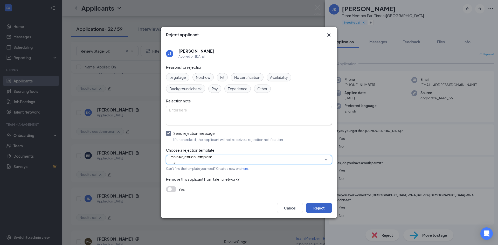
click at [315, 207] on button "Reject" at bounding box center [319, 208] width 26 height 10
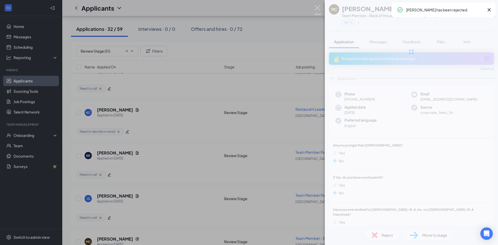
click at [321, 7] on img at bounding box center [318, 10] width 6 height 10
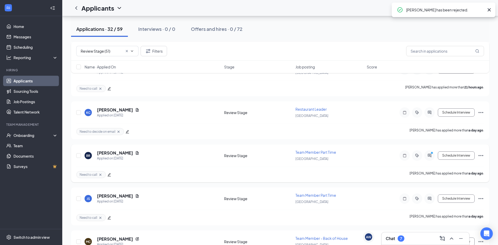
scroll to position [335, 0]
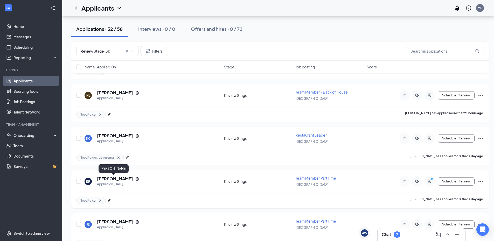
click at [119, 180] on h5 "[PERSON_NAME]" at bounding box center [115, 179] width 36 height 6
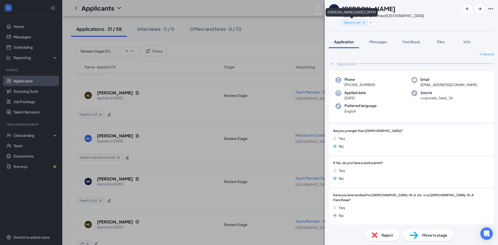
click at [363, 22] on icon "Cross" at bounding box center [364, 23] width 2 height 2
click at [349, 22] on button "Add a tag" at bounding box center [353, 22] width 23 height 5
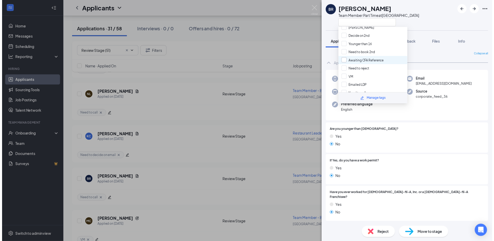
scroll to position [56, 0]
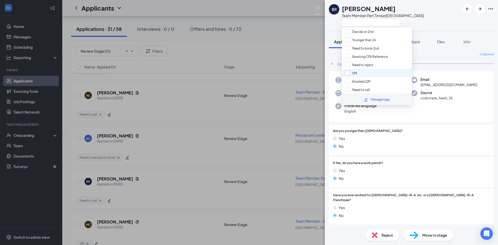
click at [349, 72] on input "VM" at bounding box center [351, 73] width 12 height 6
checkbox input "true"
click at [330, 24] on div "BR [PERSON_NAME] Team Member Part Time at [GEOGRAPHIC_DATA]" at bounding box center [376, 15] width 95 height 23
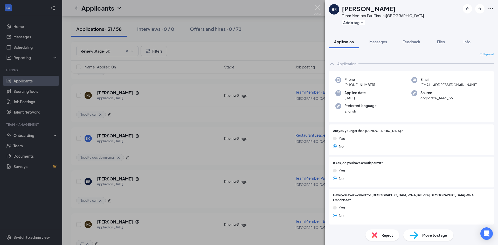
click at [318, 7] on img at bounding box center [318, 10] width 6 height 10
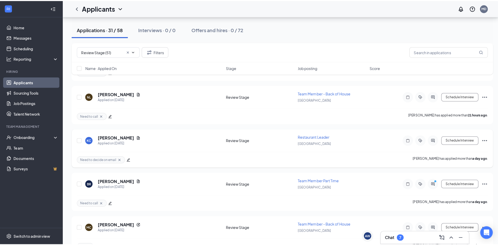
scroll to position [283, 0]
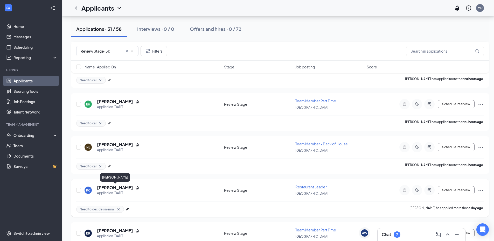
click at [117, 187] on h5 "[PERSON_NAME]" at bounding box center [115, 188] width 36 height 6
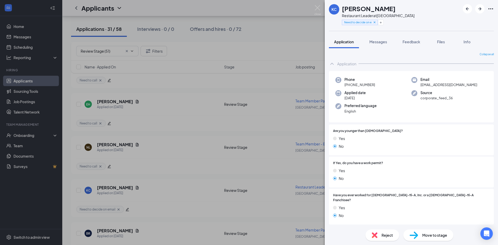
click at [384, 234] on span "Reject" at bounding box center [387, 236] width 11 height 6
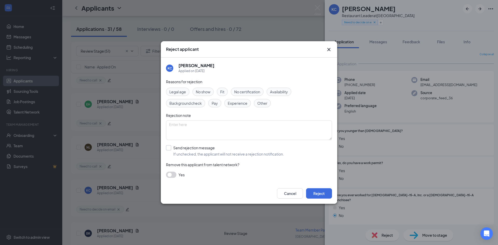
click at [176, 149] on input "Send rejection message If unchecked, the applicant will not receive a rejection…" at bounding box center [225, 150] width 118 height 11
checkbox input "true"
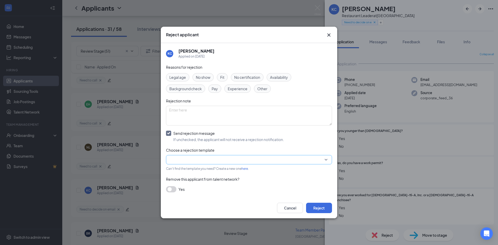
click at [181, 156] on input "search" at bounding box center [247, 159] width 156 height 9
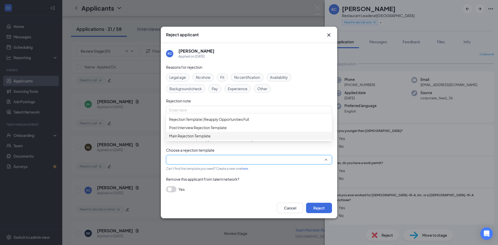
click at [184, 140] on div "Main Rejection Template" at bounding box center [249, 136] width 166 height 8
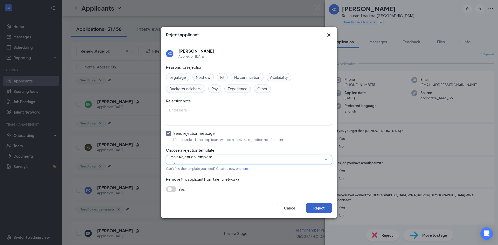
click at [317, 206] on button "Reject" at bounding box center [319, 208] width 26 height 10
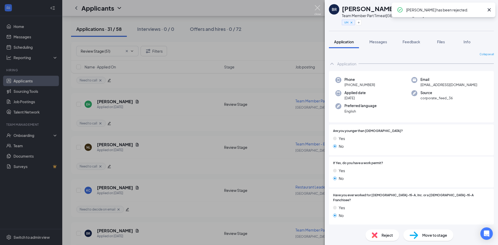
click at [318, 9] on img at bounding box center [318, 10] width 6 height 10
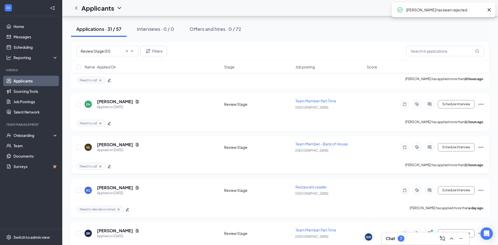
scroll to position [257, 0]
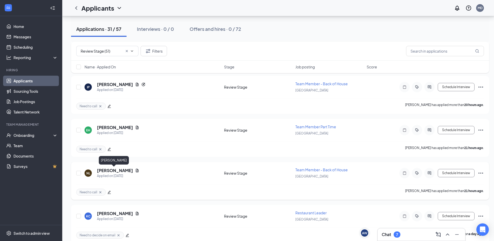
click at [100, 172] on h5 "[PERSON_NAME]" at bounding box center [115, 171] width 36 height 6
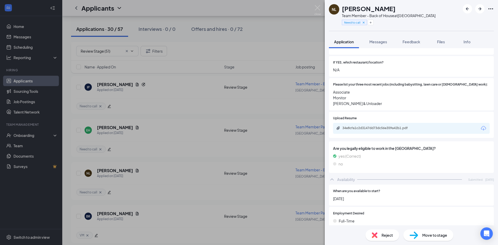
scroll to position [182, 0]
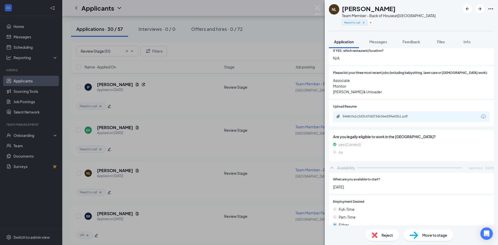
click at [363, 22] on icon "Cross" at bounding box center [364, 23] width 4 height 4
click at [352, 24] on button "Add a tag" at bounding box center [353, 22] width 23 height 5
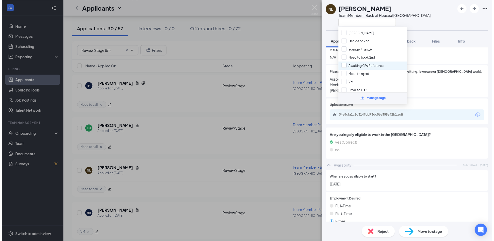
scroll to position [56, 0]
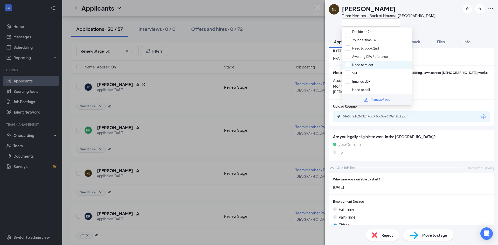
click at [363, 66] on input "Need to reject" at bounding box center [359, 65] width 28 height 6
checkbox input "true"
click at [338, 24] on div "NL [PERSON_NAME] Team Member - Back of House at [GEOGRAPHIC_DATA]" at bounding box center [382, 15] width 107 height 23
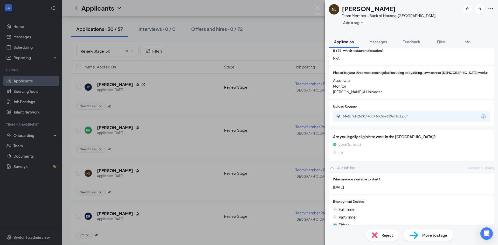
click at [320, 8] on img at bounding box center [318, 10] width 6 height 10
click at [318, 8] on img at bounding box center [318, 10] width 6 height 10
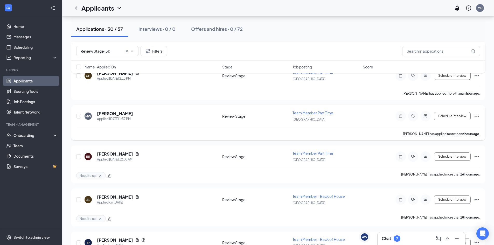
scroll to position [127, 0]
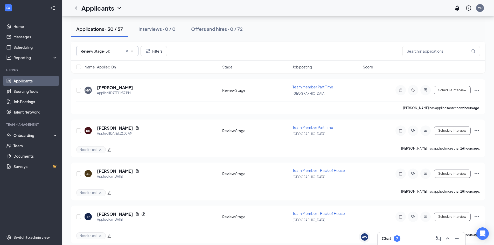
click at [132, 49] on span "Review Stage (51)" at bounding box center [107, 51] width 62 height 10
click at [132, 52] on icon "ChevronUp" at bounding box center [132, 51] width 4 height 4
click at [127, 52] on icon "Cross" at bounding box center [127, 51] width 4 height 4
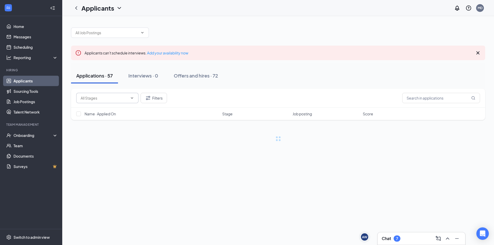
scroll to position [0, 0]
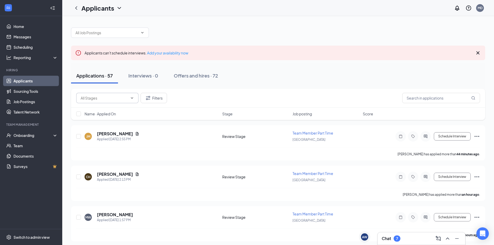
click at [132, 100] on icon "ChevronDown" at bounding box center [132, 98] width 4 height 4
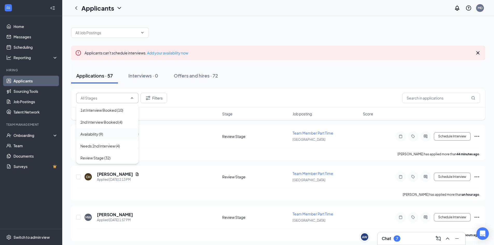
click at [107, 133] on div "Availability (9)" at bounding box center [107, 134] width 54 height 6
type input "Availability (9)"
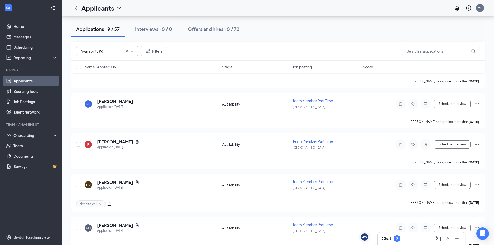
scroll to position [248, 0]
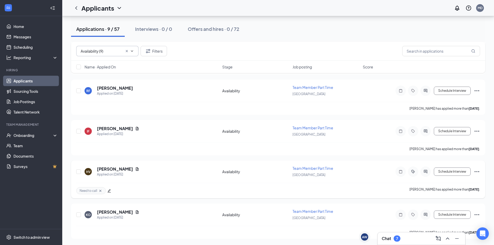
click at [100, 191] on icon "Cross" at bounding box center [100, 191] width 2 height 2
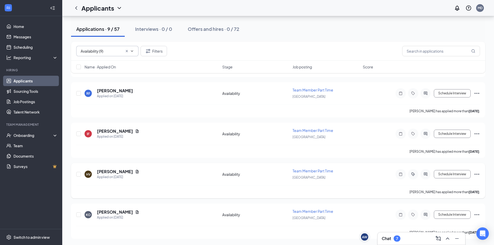
scroll to position [246, 0]
click at [135, 49] on span "Availability (9)" at bounding box center [107, 51] width 62 height 10
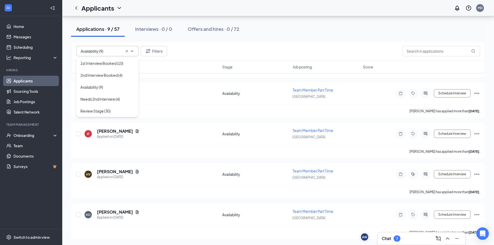
click at [127, 50] on icon "Cross" at bounding box center [127, 51] width 4 height 4
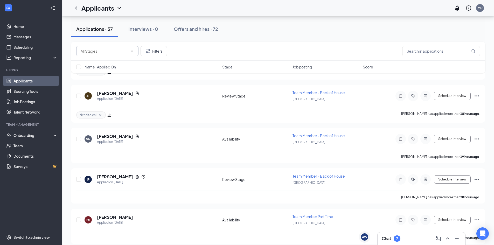
click at [132, 52] on icon "ChevronDown" at bounding box center [132, 51] width 4 height 4
click at [107, 110] on div "Review Stage (30)" at bounding box center [95, 111] width 30 height 6
type input "Review Stage (30)"
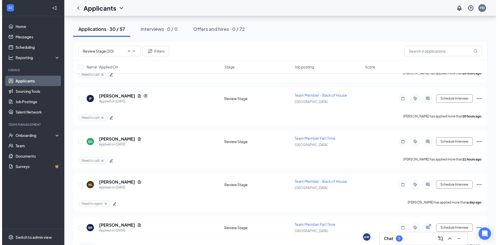
scroll to position [220, 0]
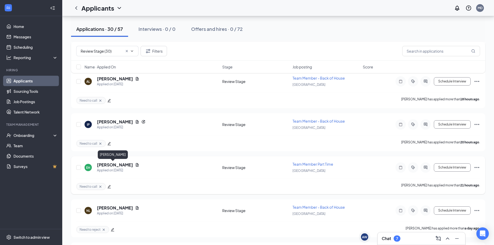
click at [108, 163] on h5 "[PERSON_NAME]" at bounding box center [115, 165] width 36 height 6
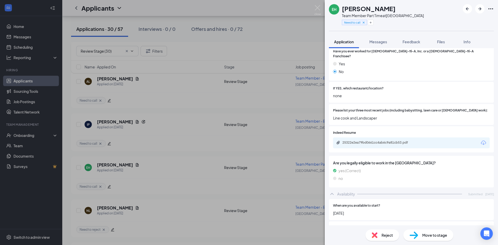
scroll to position [130, 0]
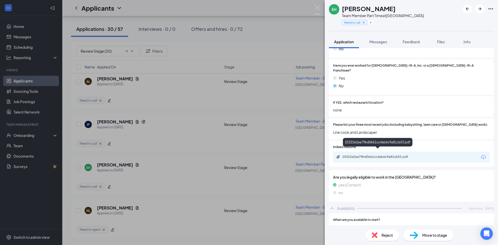
click at [350, 155] on div "25322e2ea79bd0661cc4ab6c9a81cb53.pdf" at bounding box center [379, 157] width 73 height 4
click at [363, 21] on icon "Cross" at bounding box center [364, 23] width 4 height 4
click at [345, 23] on button "Add a tag" at bounding box center [353, 22] width 23 height 5
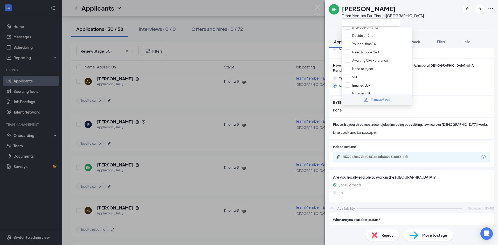
scroll to position [56, 0]
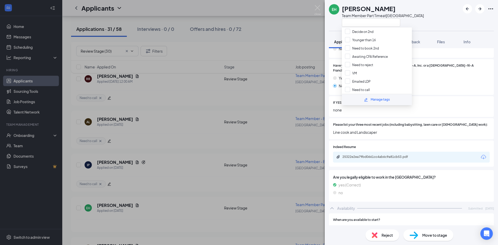
click at [429, 18] on div "EH [PERSON_NAME] Team Member Part Time at [GEOGRAPHIC_DATA]" at bounding box center [411, 15] width 173 height 31
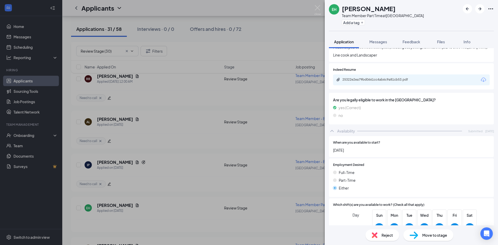
scroll to position [208, 0]
click at [384, 77] on div "25322e2ea79bd0661cc4ab6c9a81cb53.pdf" at bounding box center [379, 79] width 73 height 4
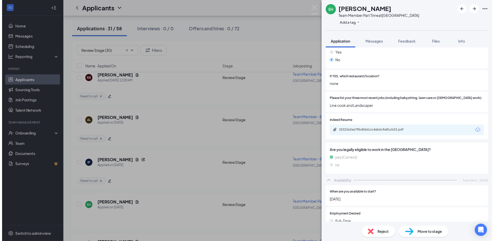
scroll to position [143, 0]
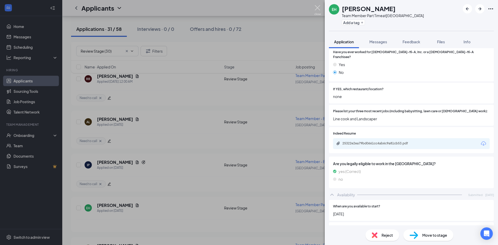
click at [318, 6] on img at bounding box center [318, 10] width 6 height 10
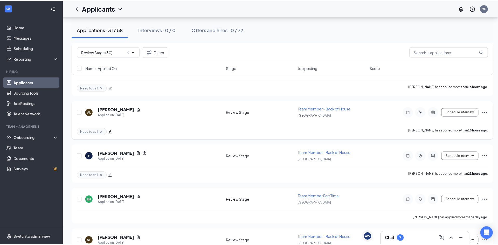
scroll to position [220, 0]
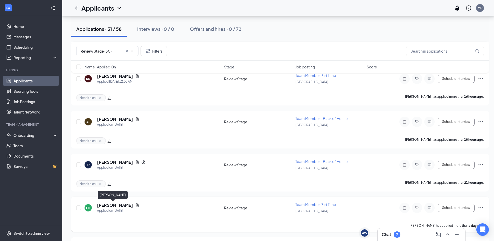
click at [115, 204] on h5 "[PERSON_NAME]" at bounding box center [115, 206] width 36 height 6
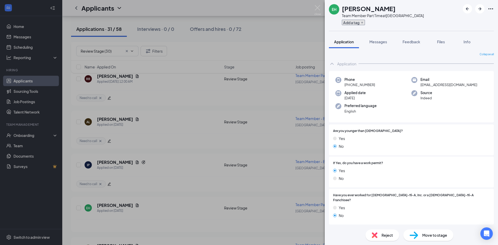
click at [362, 24] on button "Add a tag" at bounding box center [353, 22] width 23 height 5
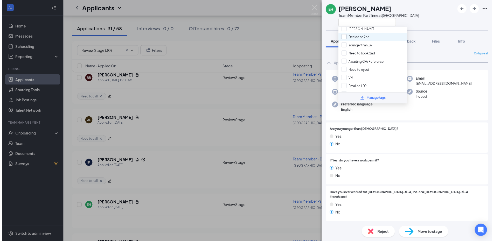
scroll to position [56, 0]
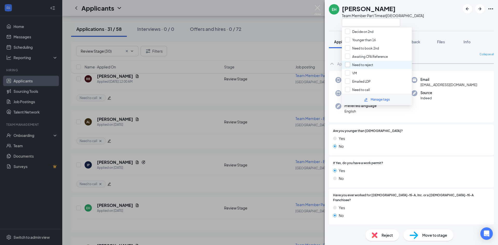
click at [364, 67] on input "Need to reject" at bounding box center [359, 65] width 28 height 6
checkbox input "true"
click at [332, 20] on div "EH [PERSON_NAME] Team Member Part Time at [GEOGRAPHIC_DATA]" at bounding box center [376, 15] width 95 height 23
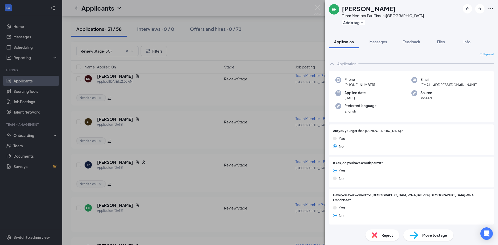
click at [318, 10] on img at bounding box center [318, 10] width 6 height 10
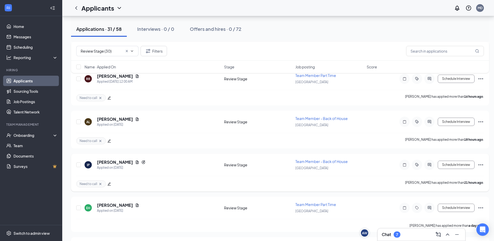
scroll to position [194, 0]
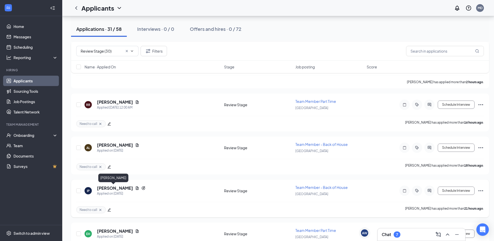
click at [109, 188] on h5 "[PERSON_NAME]" at bounding box center [115, 189] width 36 height 6
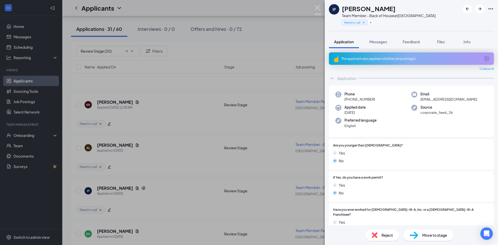
click at [318, 7] on img at bounding box center [318, 10] width 6 height 10
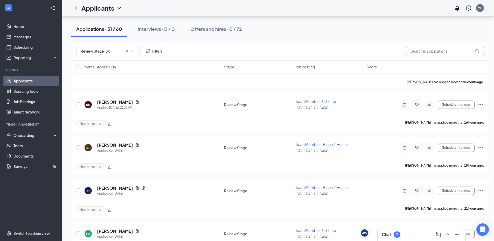
click at [431, 51] on input "text" at bounding box center [445, 51] width 78 height 10
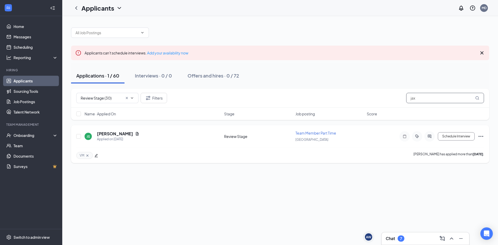
type input "jax"
click at [88, 155] on icon "Cross" at bounding box center [87, 155] width 2 height 2
click at [103, 129] on div "JS Jax Shirley Applied on Aug 23 Review Stage Team Member Part Time Western Cen…" at bounding box center [280, 142] width 418 height 35
click at [105, 134] on h5 "[PERSON_NAME]" at bounding box center [115, 134] width 36 height 6
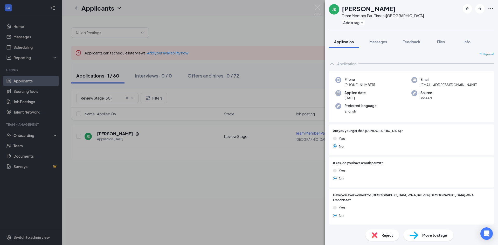
click at [428, 234] on span "Move to stage" at bounding box center [435, 236] width 25 height 6
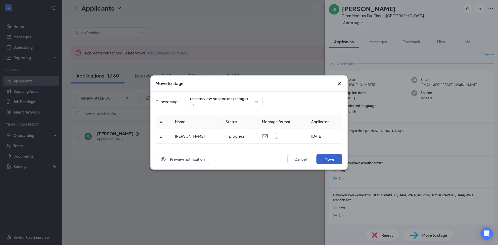
click at [329, 159] on button "Move" at bounding box center [330, 159] width 26 height 10
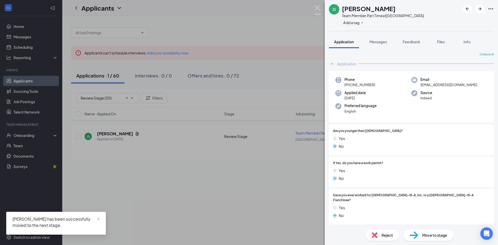
click at [316, 9] on img at bounding box center [318, 10] width 6 height 10
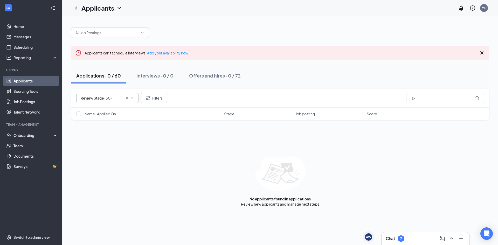
click at [109, 101] on input "Review Stage (30)" at bounding box center [102, 98] width 42 height 6
click at [128, 98] on icon "Cross" at bounding box center [127, 98] width 4 height 4
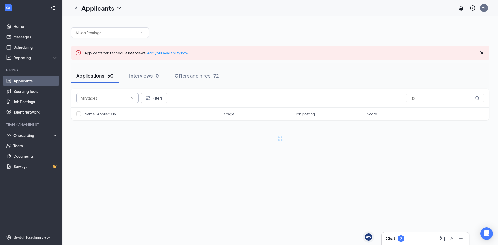
click at [127, 97] on input "text" at bounding box center [104, 98] width 47 height 6
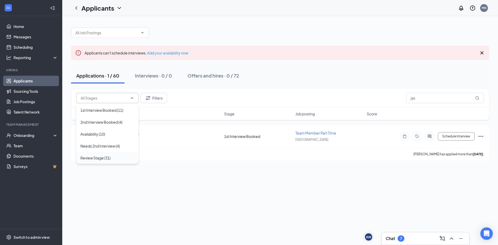
click at [116, 156] on div "Review Stage (31)" at bounding box center [107, 158] width 54 height 6
type input "Review Stage (31)"
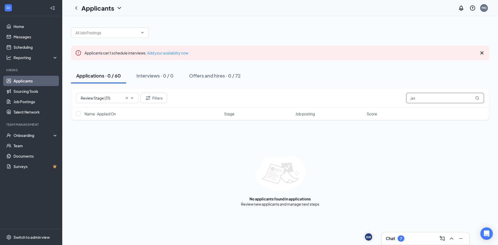
drag, startPoint x: 419, startPoint y: 97, endPoint x: 403, endPoint y: 97, distance: 16.9
click at [403, 97] on div "Review Stage (31) Filters jax" at bounding box center [280, 98] width 408 height 10
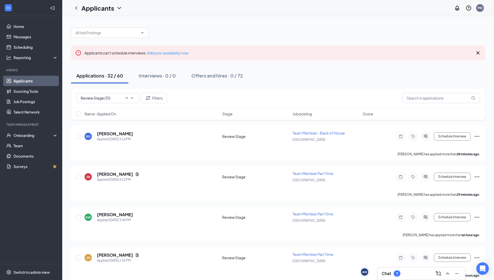
click at [201, 23] on div at bounding box center [278, 30] width 415 height 16
click at [418, 25] on div at bounding box center [278, 30] width 415 height 16
click at [249, 245] on div "JM Juanita Moreno Applied Today 2:55 PM Review Stage Team Member Part Time West…" at bounding box center [278, 260] width 404 height 17
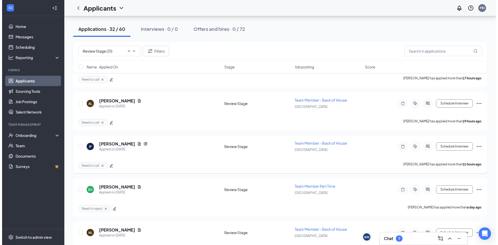
scroll to position [322, 0]
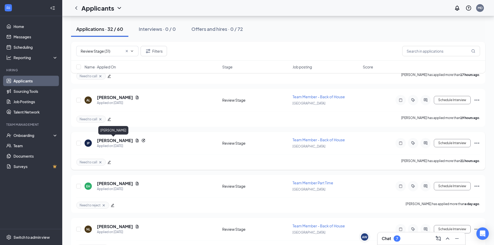
click at [113, 140] on h5 "[PERSON_NAME]" at bounding box center [115, 141] width 36 height 6
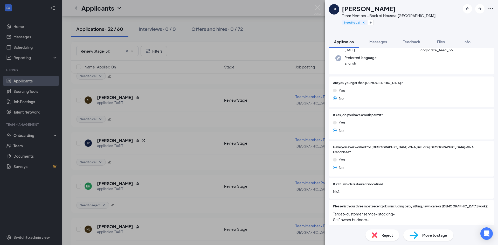
scroll to position [62, 0]
click at [363, 23] on icon "Cross" at bounding box center [364, 23] width 2 height 2
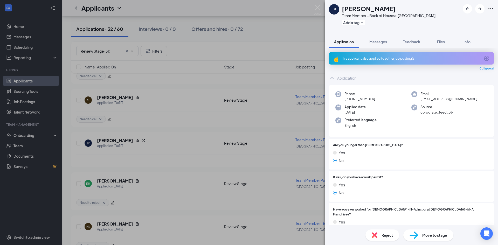
scroll to position [0, 0]
click at [361, 23] on button "Add a tag" at bounding box center [353, 22] width 23 height 5
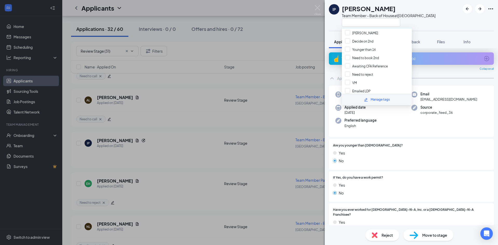
scroll to position [56, 0]
click at [368, 65] on input "Need to reject" at bounding box center [359, 65] width 28 height 6
checkbox input "true"
click at [333, 24] on div "IP [PERSON_NAME] Team Member - Back of House at [GEOGRAPHIC_DATA]" at bounding box center [382, 15] width 107 height 23
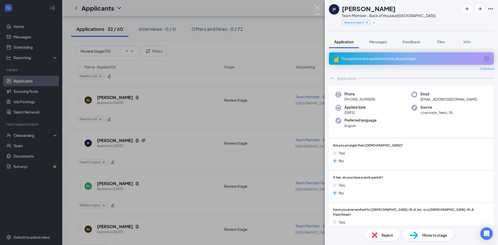
click at [318, 9] on img at bounding box center [318, 10] width 6 height 10
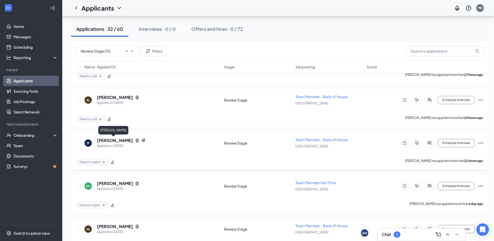
click at [115, 139] on h5 "[PERSON_NAME]" at bounding box center [115, 141] width 36 height 6
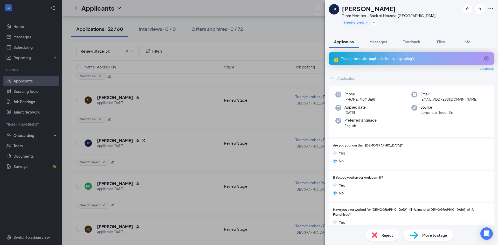
click at [367, 22] on icon "Cross" at bounding box center [367, 23] width 4 height 4
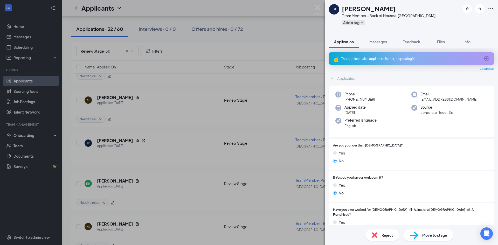
click at [362, 24] on button "Add a tag" at bounding box center [353, 22] width 23 height 5
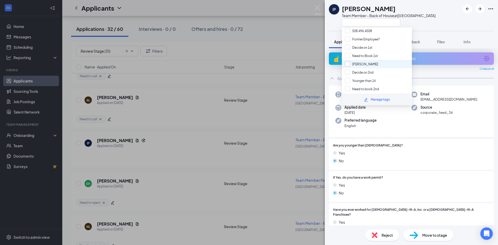
scroll to position [56, 0]
click at [446, 25] on div "IP [PERSON_NAME] Team Member - Back of House at [GEOGRAPHIC_DATA]" at bounding box center [411, 15] width 173 height 31
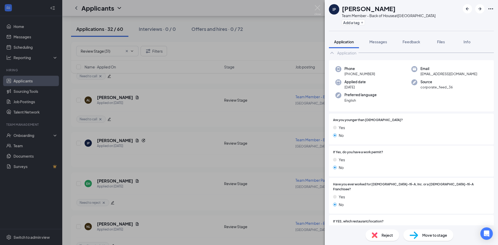
scroll to position [0, 0]
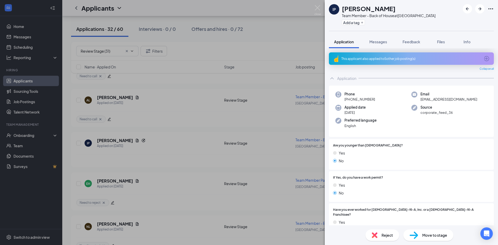
drag, startPoint x: 439, startPoint y: 15, endPoint x: 342, endPoint y: 16, distance: 96.6
click at [342, 16] on div "IP Isabel Prado Team Member - Back of House at Western Center Blvd Add a tag" at bounding box center [411, 15] width 173 height 31
click at [427, 18] on div "Team Member - Back of House at Western Center Blvd" at bounding box center [389, 15] width 94 height 5
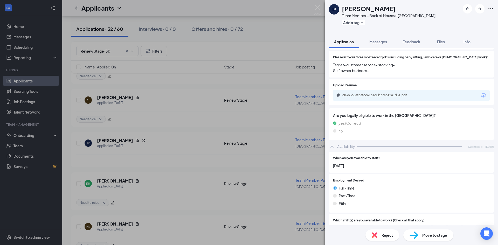
scroll to position [295, 0]
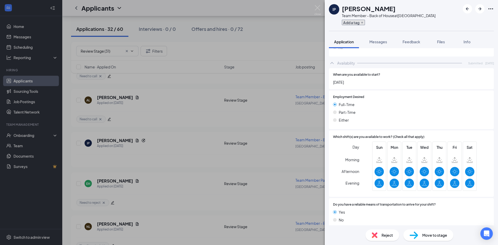
click at [345, 22] on button "Add a tag" at bounding box center [353, 22] width 23 height 5
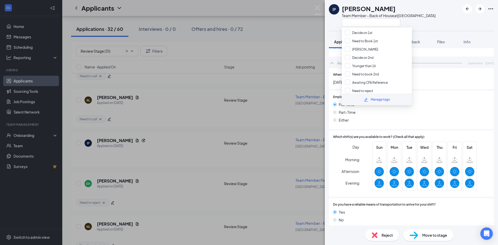
scroll to position [4, 0]
click at [358, 60] on input "Decide on 1st" at bounding box center [359, 59] width 28 height 6
checkbox input "true"
click at [446, 24] on div "IP [PERSON_NAME] Team Member - Back of House at [GEOGRAPHIC_DATA]" at bounding box center [411, 15] width 173 height 31
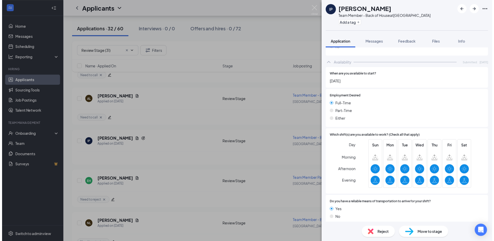
scroll to position [293, 0]
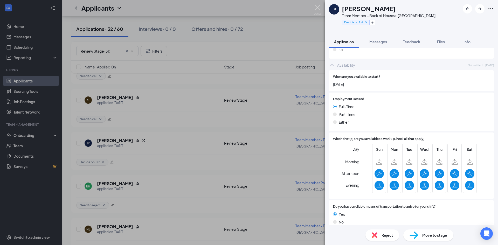
click at [316, 9] on img at bounding box center [318, 10] width 6 height 10
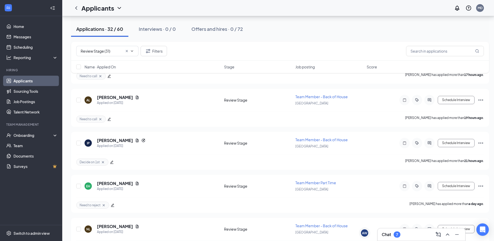
click at [400, 236] on div "7" at bounding box center [397, 235] width 7 height 6
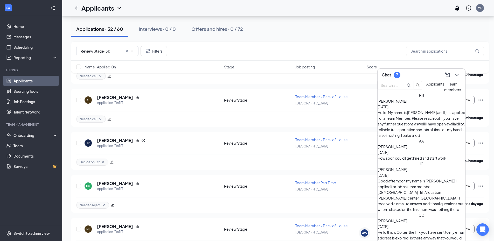
click at [425, 218] on div "Colten Cudd Aug 21" at bounding box center [422, 223] width 88 height 11
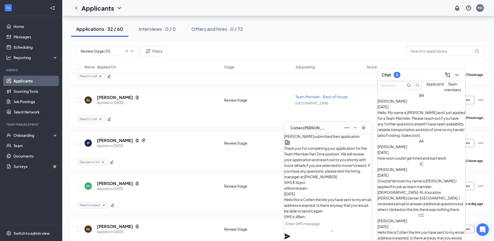
click at [332, 231] on textarea at bounding box center [308, 226] width 49 height 12
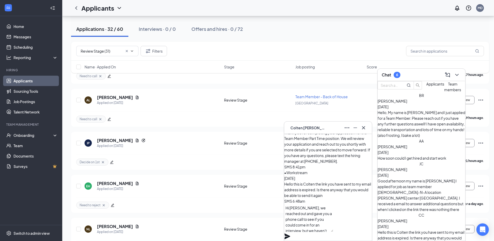
scroll to position [5, 0]
type textarea "Hi Colten, we reached out and gave you a phone call to see if you could come in…"
click at [291, 234] on icon "Plane" at bounding box center [287, 237] width 6 height 6
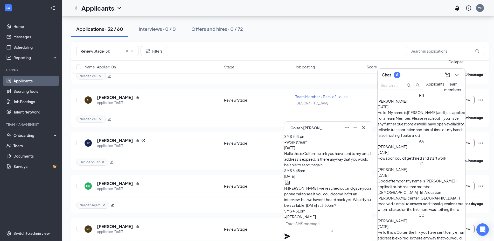
click at [459, 76] on icon "ChevronDown" at bounding box center [457, 75] width 6 height 6
